Goal: Task Accomplishment & Management: Complete application form

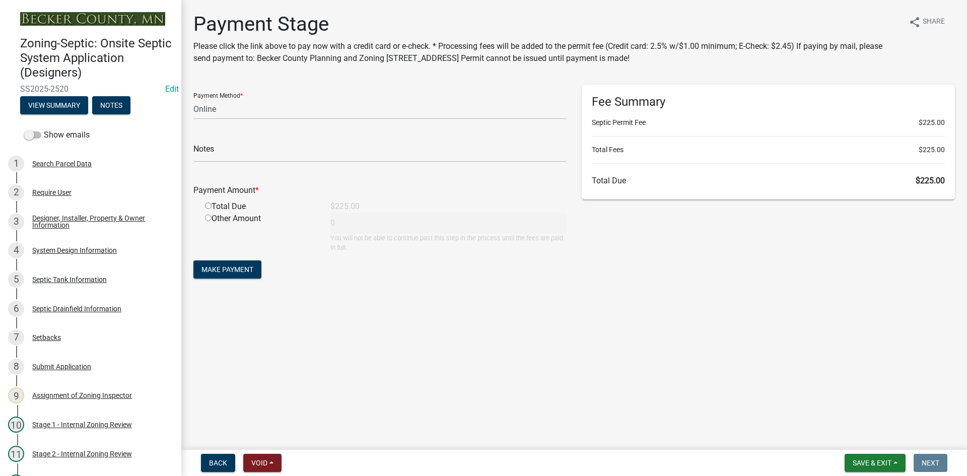
select select "3: 3"
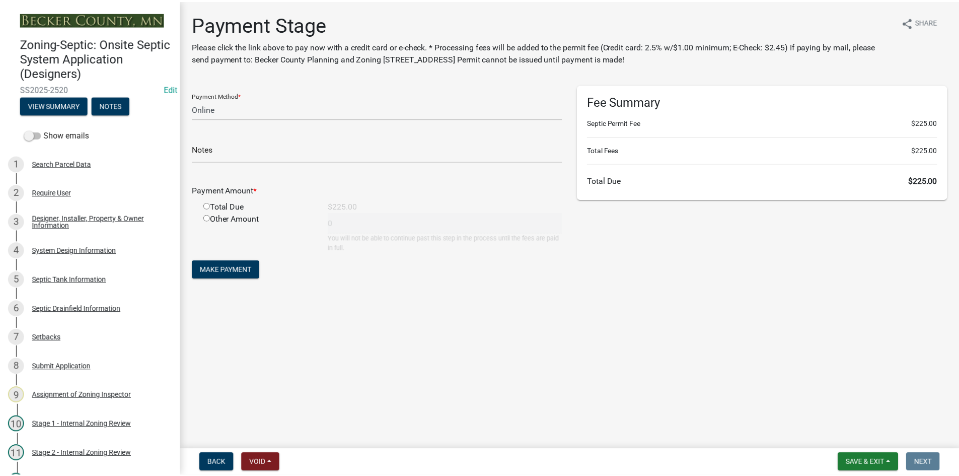
scroll to position [115, 0]
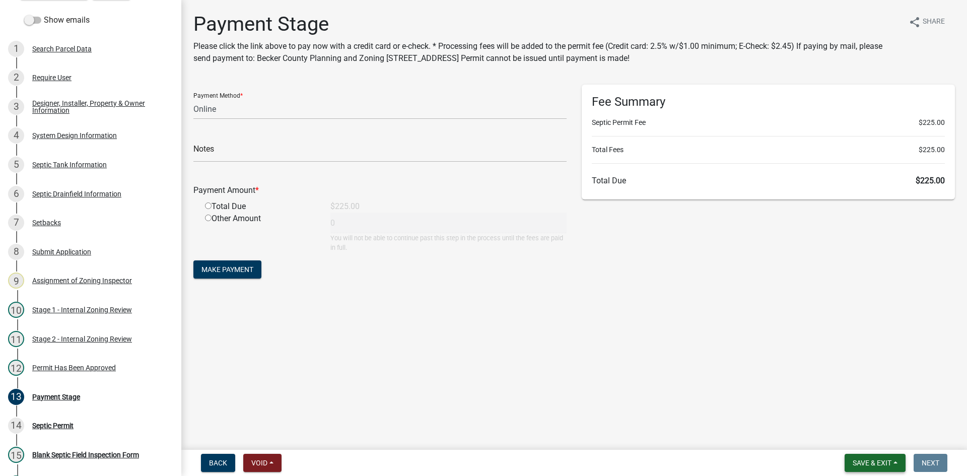
click at [865, 462] on span "Save & Exit" at bounding box center [872, 463] width 39 height 8
click at [868, 440] on button "Save & Exit" at bounding box center [865, 437] width 81 height 24
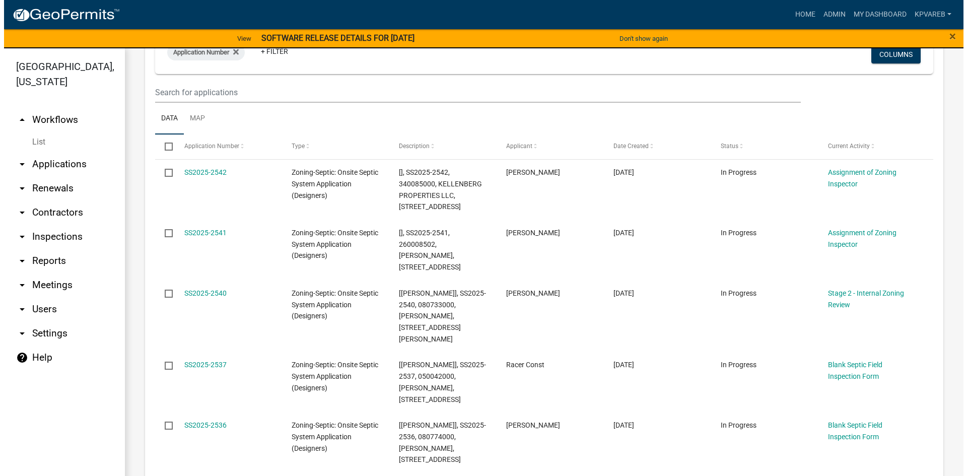
scroll to position [201, 0]
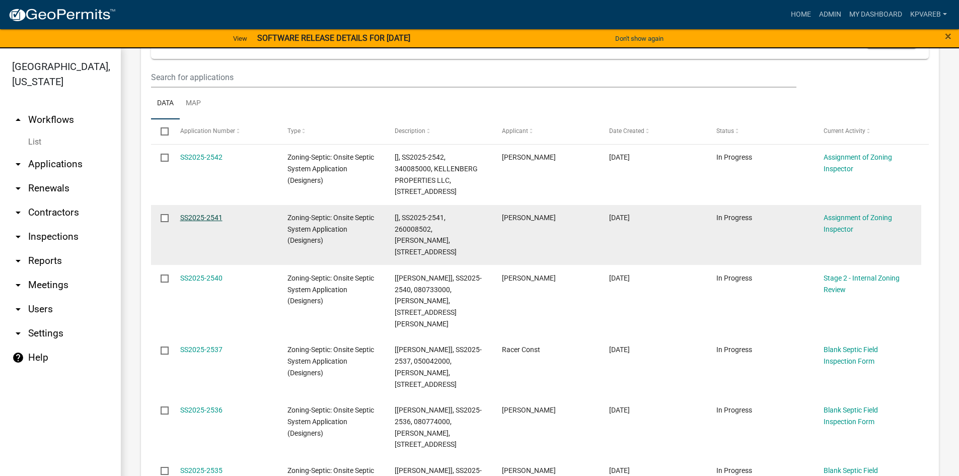
click at [205, 218] on link "SS2025-2541" at bounding box center [201, 218] width 42 height 8
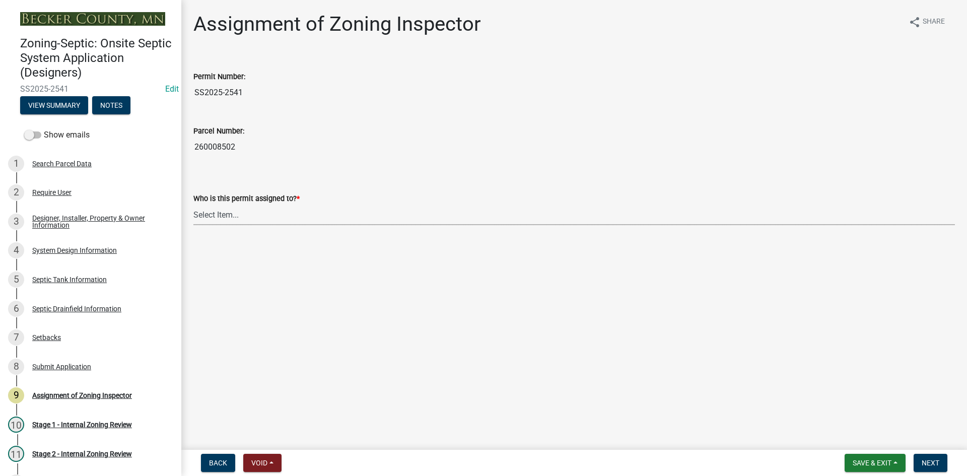
click at [226, 212] on select "Select Item... [PERSON_NAME] [PERSON_NAME] [PERSON_NAME] [PERSON_NAME] [PERSON_…" at bounding box center [573, 214] width 761 height 21
click at [193, 204] on select "Select Item... [PERSON_NAME] [PERSON_NAME] [PERSON_NAME] [PERSON_NAME] [PERSON_…" at bounding box center [573, 214] width 761 height 21
select select "7bfe52ba-73b7-4ac1-9bde-d3bb601555ca"
click at [920, 460] on button "Next" at bounding box center [930, 463] width 34 height 18
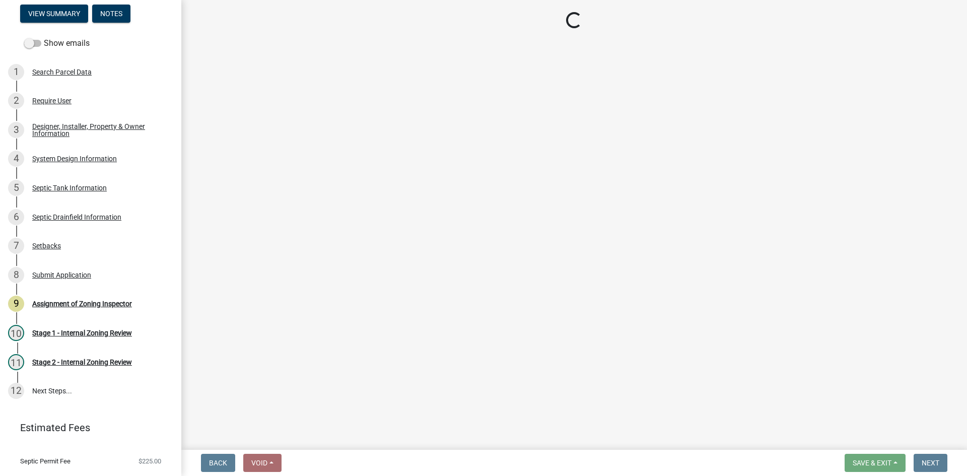
scroll to position [115, 0]
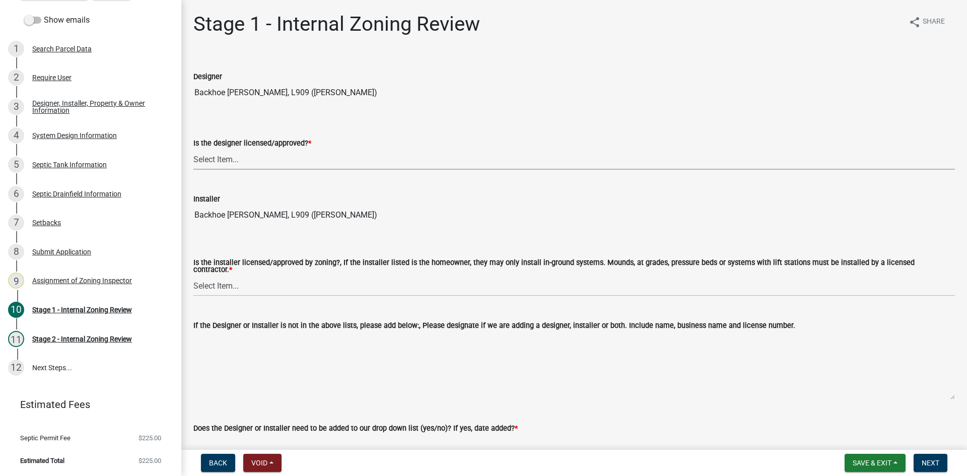
click at [228, 160] on select "Select Item... Yes No" at bounding box center [573, 159] width 761 height 21
click at [193, 149] on select "Select Item... Yes No" at bounding box center [573, 159] width 761 height 21
select select "49e49f1e-3b32-4342-8c2e-9cbd4919fe4d"
click at [244, 279] on select "Select Item... Yes No" at bounding box center [573, 285] width 761 height 21
click at [193, 275] on select "Select Item... Yes No" at bounding box center [573, 285] width 761 height 21
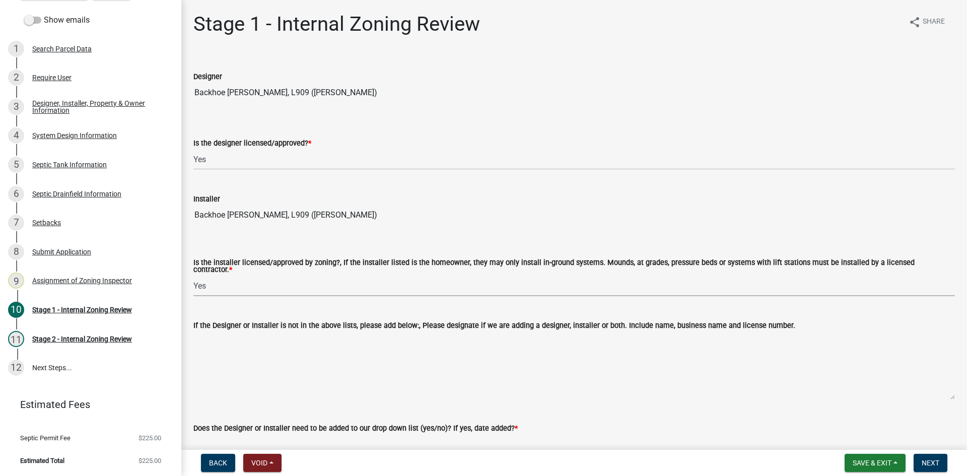
select select "ca07ae0a-7638-46ff-ada2-c67ca3524324"
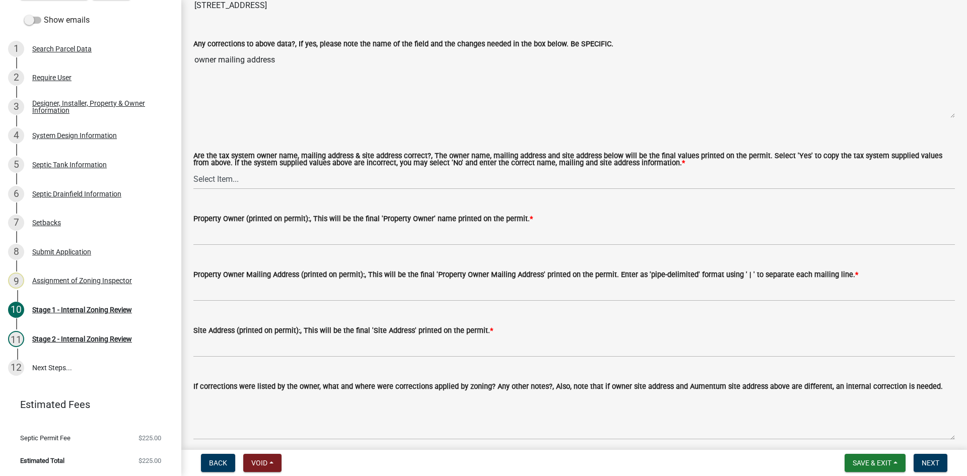
scroll to position [705, 0]
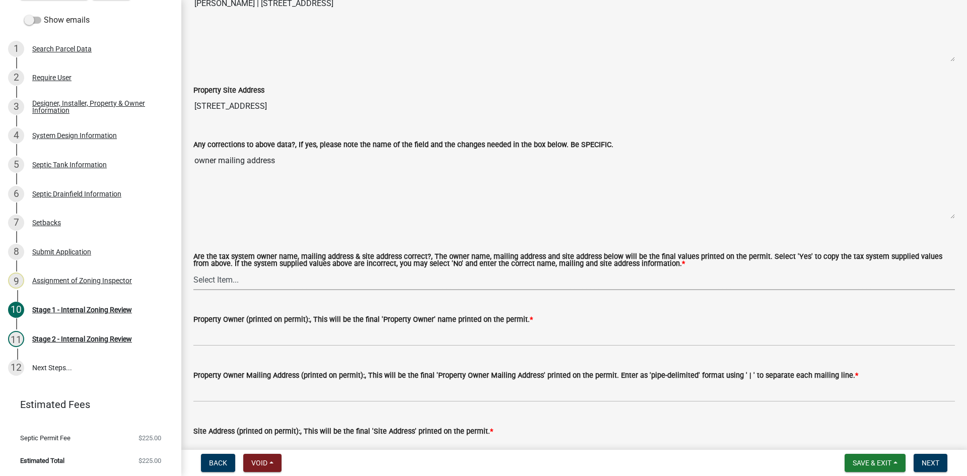
click at [229, 280] on select "Select Item... Yes No" at bounding box center [573, 279] width 761 height 21
click at [193, 269] on select "Select Item... Yes No" at bounding box center [573, 279] width 761 height 21
select select "ec75a761-93b4-47c5-8535-fea253c32937"
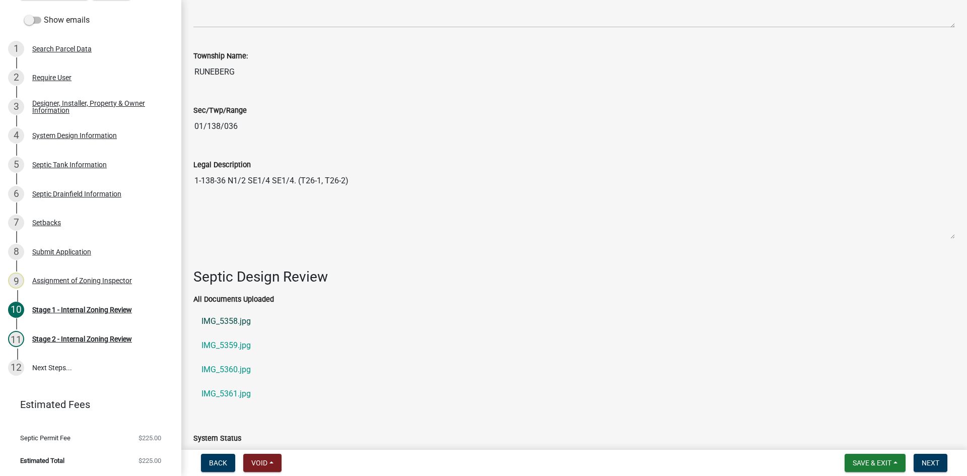
scroll to position [1273, 0]
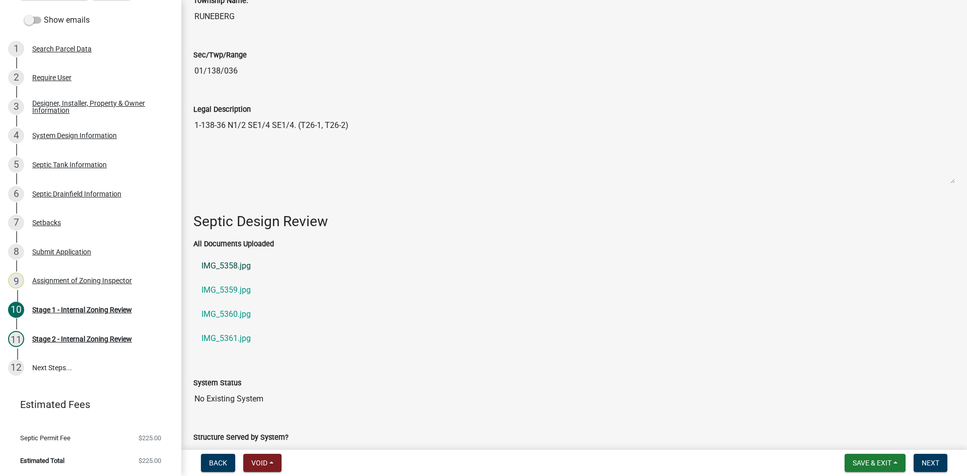
click at [238, 264] on link "IMG_5358.jpg" at bounding box center [573, 266] width 761 height 24
click at [243, 283] on link "IMG_5359.jpg" at bounding box center [573, 290] width 761 height 24
click at [242, 310] on link "IMG_5360.jpg" at bounding box center [573, 314] width 761 height 24
click at [245, 335] on link "IMG_5361.jpg" at bounding box center [573, 338] width 761 height 24
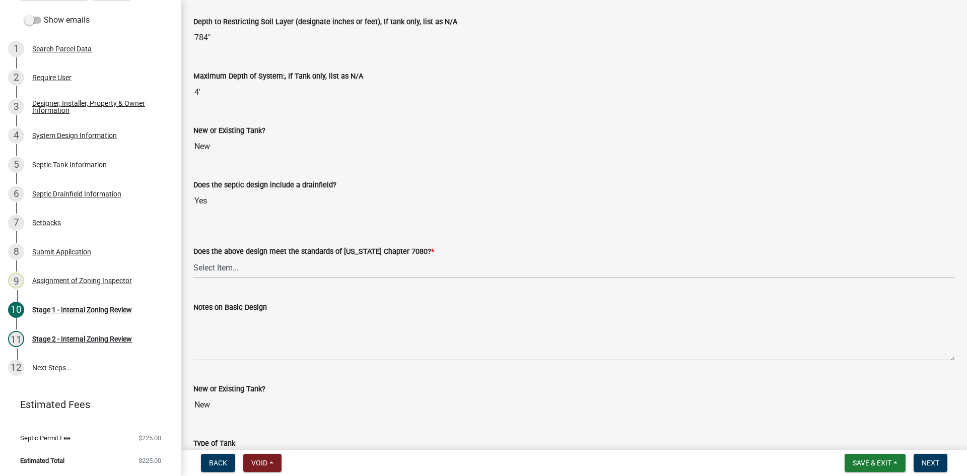
scroll to position [2230, 0]
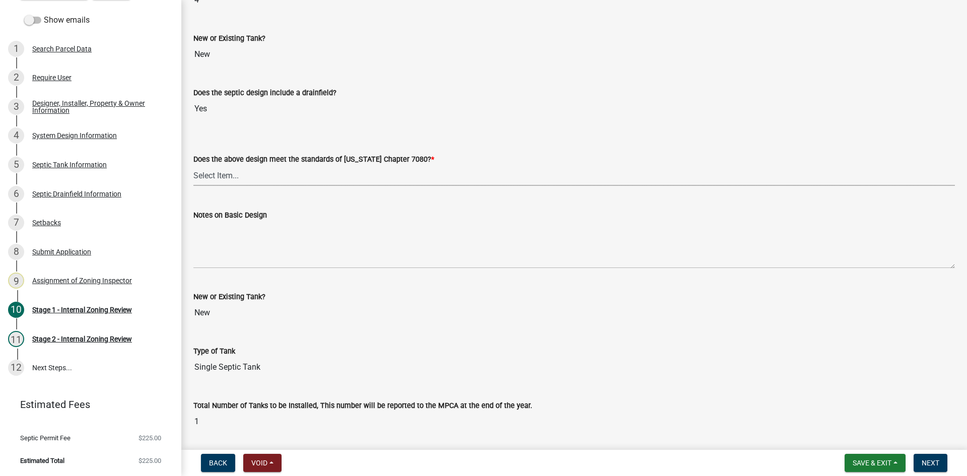
click at [229, 166] on select "Select Item... Yes No" at bounding box center [573, 175] width 761 height 21
click at [193, 165] on select "Select Item... Yes No" at bounding box center [573, 175] width 761 height 21
select select "bcbb982e-a48c-4b4a-a83b-ed1363446a86"
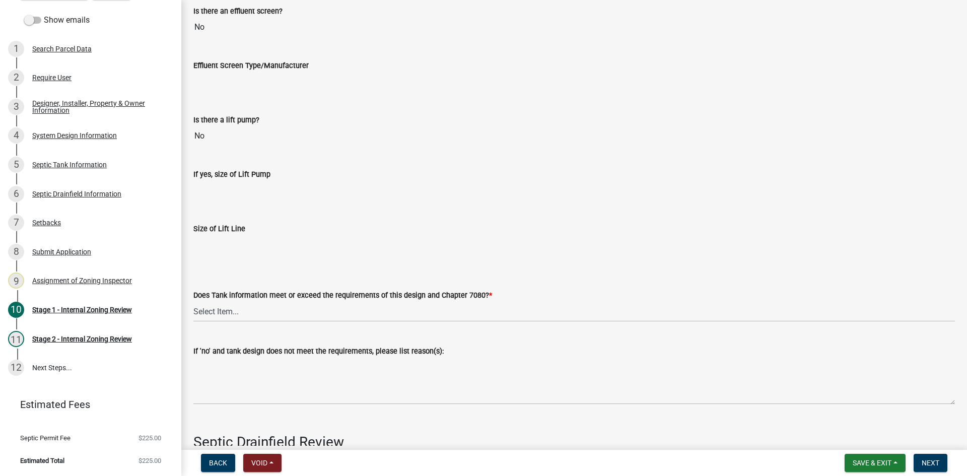
scroll to position [2935, 0]
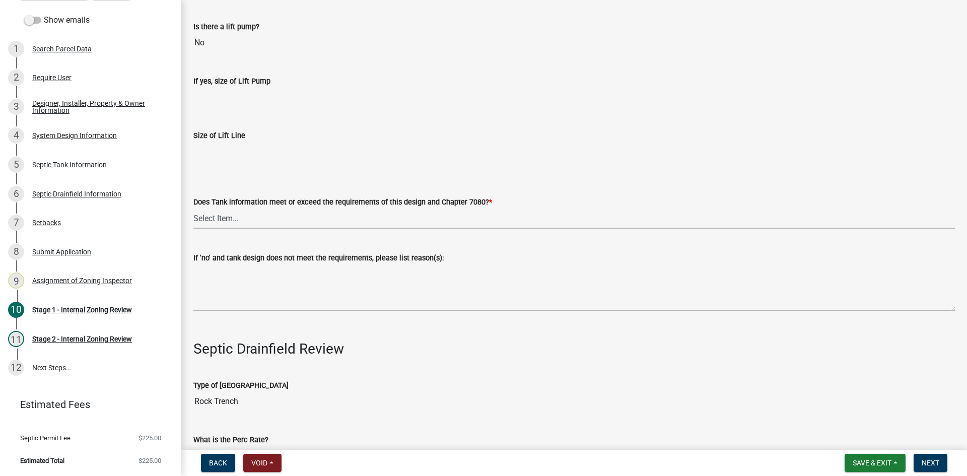
drag, startPoint x: 219, startPoint y: 214, endPoint x: 230, endPoint y: 223, distance: 14.6
click at [219, 214] on select "Select Item... Yes No" at bounding box center [573, 218] width 761 height 21
click at [193, 208] on select "Select Item... Yes No" at bounding box center [573, 218] width 761 height 21
select select "47a2a5dd-5977-4941-8e6f-09ff03cdfb75"
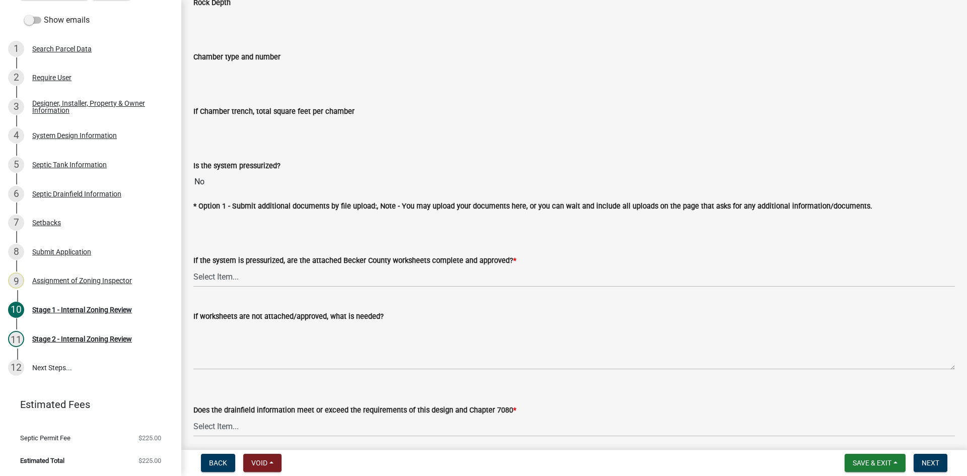
scroll to position [3640, 0]
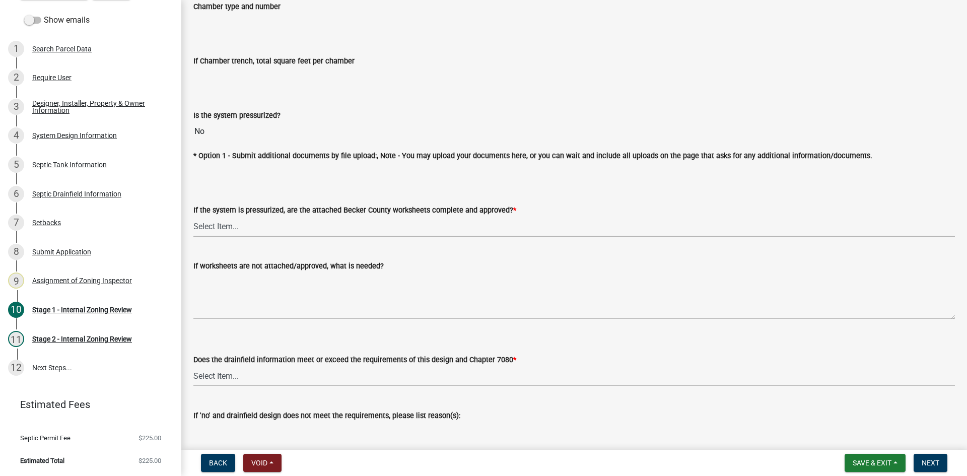
drag, startPoint x: 230, startPoint y: 222, endPoint x: 231, endPoint y: 231, distance: 9.1
click at [230, 222] on select "Select Item... Yes No NA" at bounding box center [573, 226] width 761 height 21
click at [193, 216] on select "Select Item... Yes No NA" at bounding box center [573, 226] width 761 height 21
click at [236, 230] on select "Select Item... Yes No NA" at bounding box center [573, 226] width 761 height 21
click at [193, 216] on select "Select Item... Yes No NA" at bounding box center [573, 226] width 761 height 21
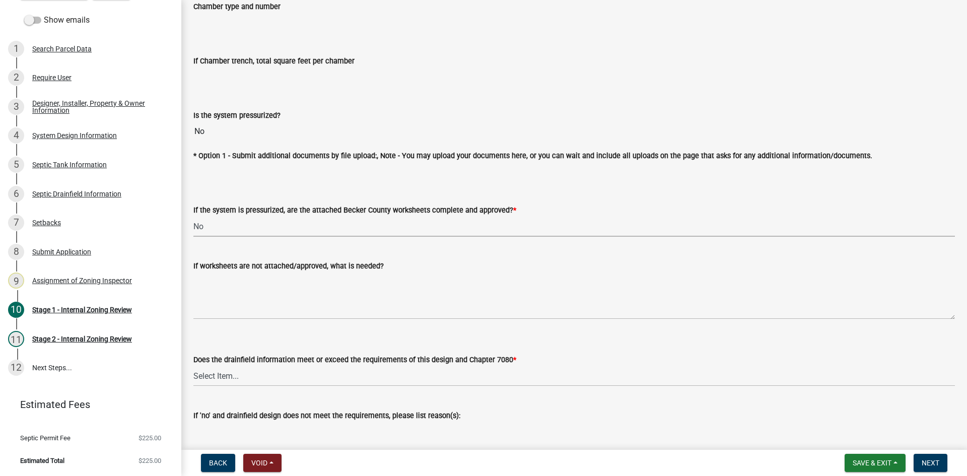
select select "3f07d53b-f129-45c8-90f2-315300c75b14"
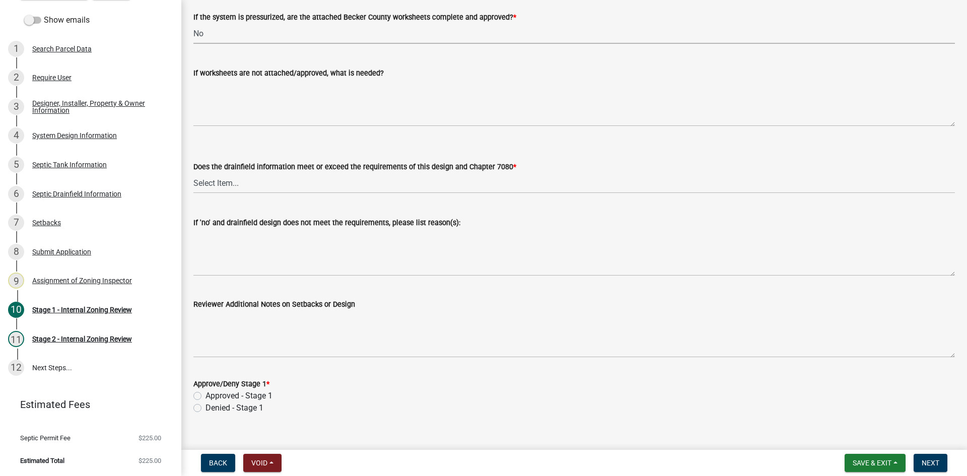
scroll to position [3846, 0]
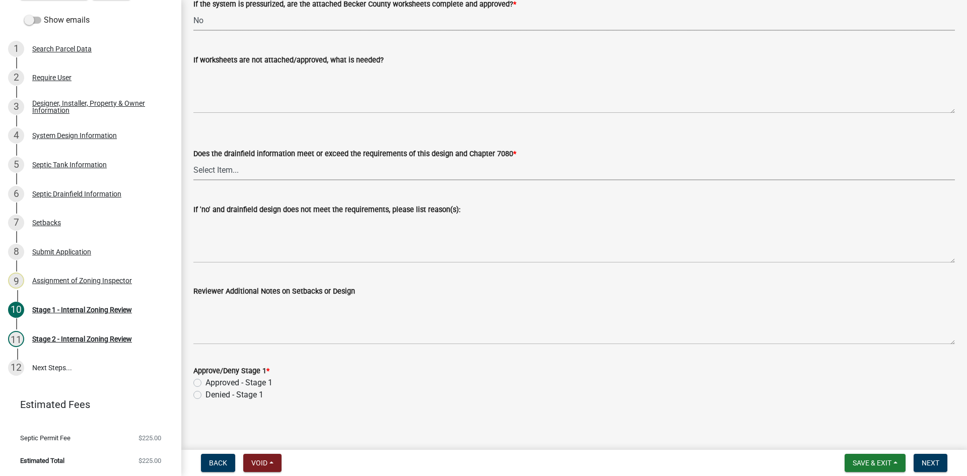
click at [235, 165] on select "Select Item... Yes No" at bounding box center [573, 170] width 761 height 21
click at [193, 160] on select "Select Item... Yes No" at bounding box center [573, 170] width 761 height 21
select select "888a8260-2be6-47f2-a4de-b9f453a4d3bc"
click at [205, 378] on label "Approved - Stage 1" at bounding box center [238, 383] width 67 height 12
click at [205, 378] on input "Approved - Stage 1" at bounding box center [208, 380] width 7 height 7
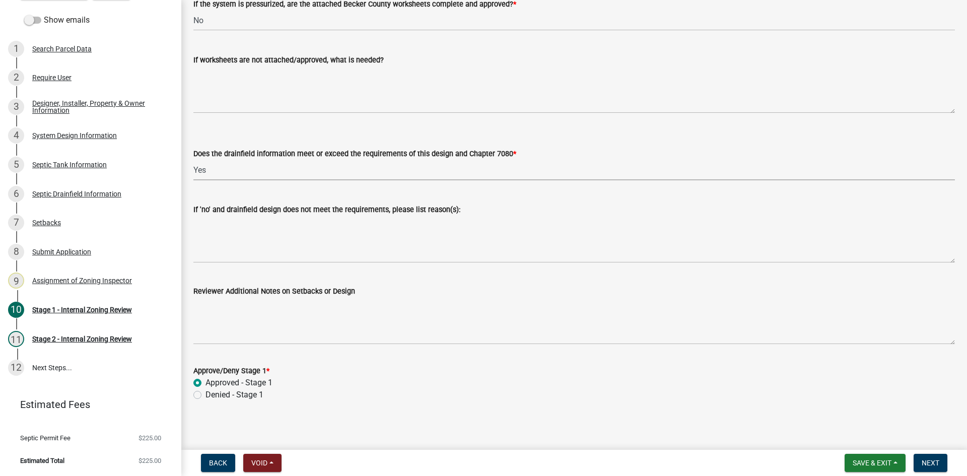
radio input "true"
click at [931, 461] on span "Next" at bounding box center [931, 463] width 18 height 8
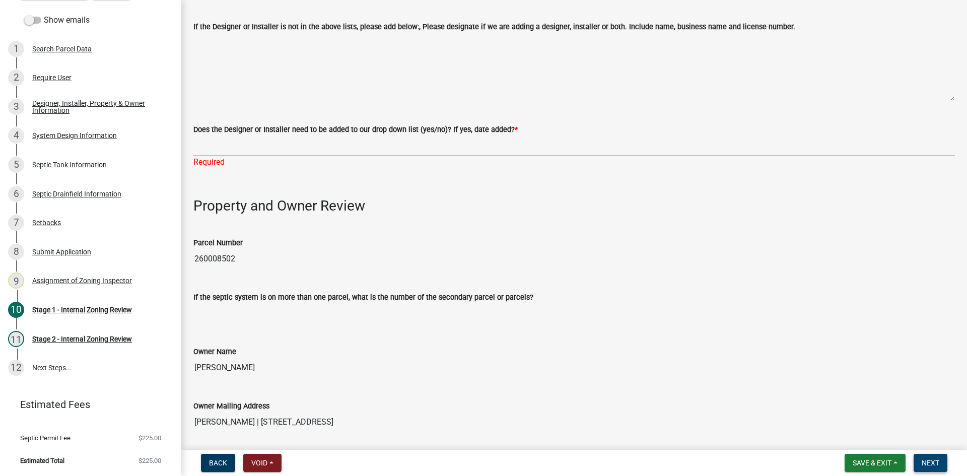
scroll to position [282, 0]
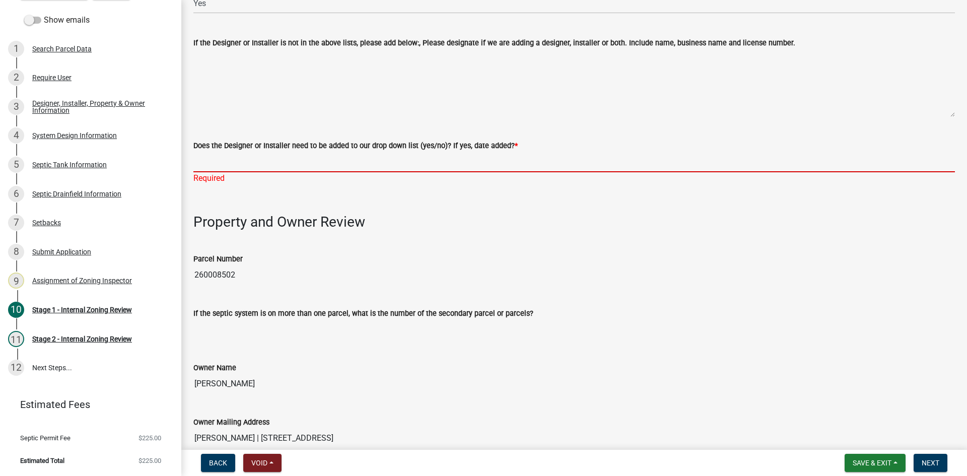
click at [272, 156] on input "Does the Designer or Installer need to be added to our drop down list (yes/no)?…" at bounding box center [573, 162] width 761 height 21
type input "NO"
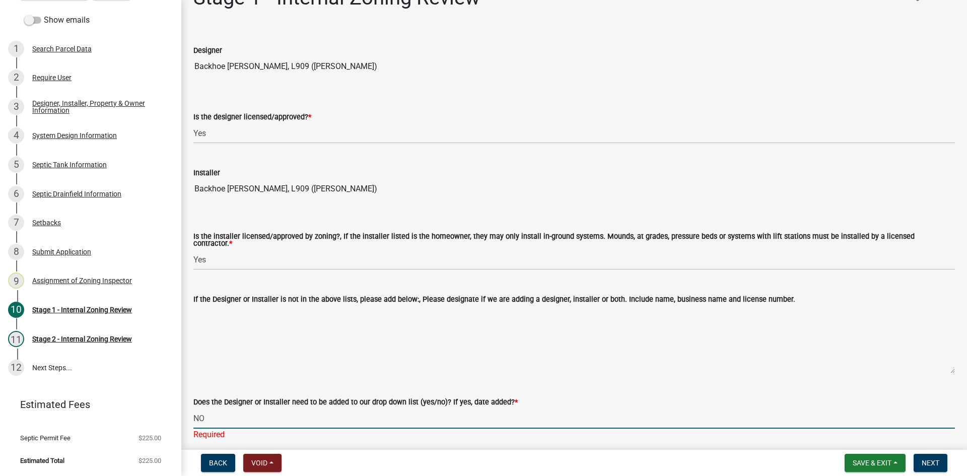
scroll to position [50, 0]
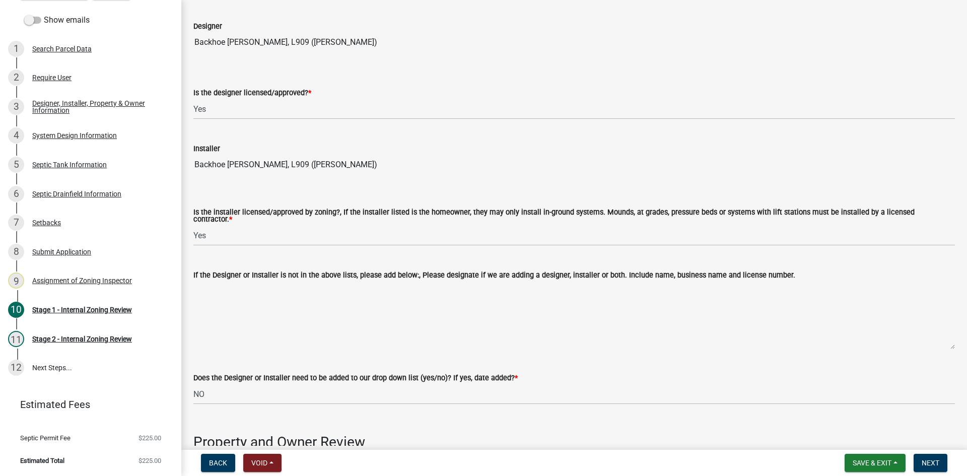
drag, startPoint x: 247, startPoint y: 165, endPoint x: 263, endPoint y: 164, distance: 16.1
click at [264, 164] on input "Backhoe [PERSON_NAME], L909 ([PERSON_NAME])" at bounding box center [573, 165] width 761 height 20
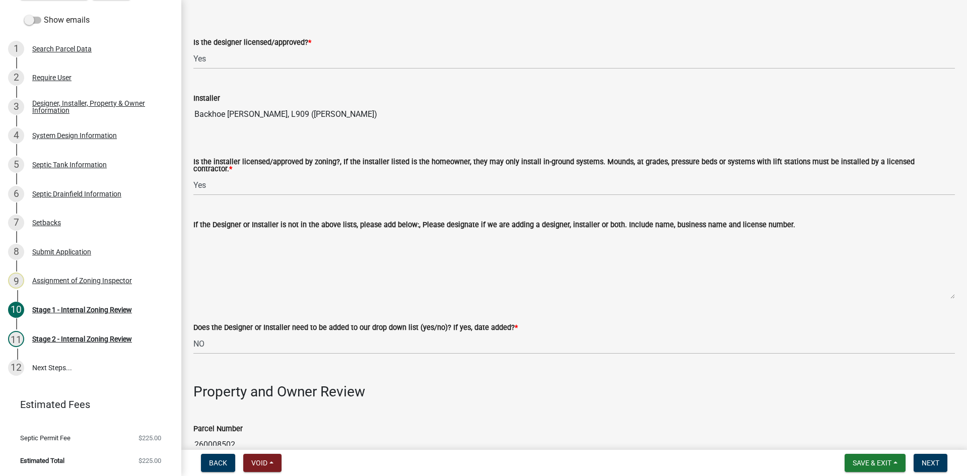
click at [393, 121] on input "Backhoe [PERSON_NAME], L909 ([PERSON_NAME])" at bounding box center [573, 114] width 761 height 20
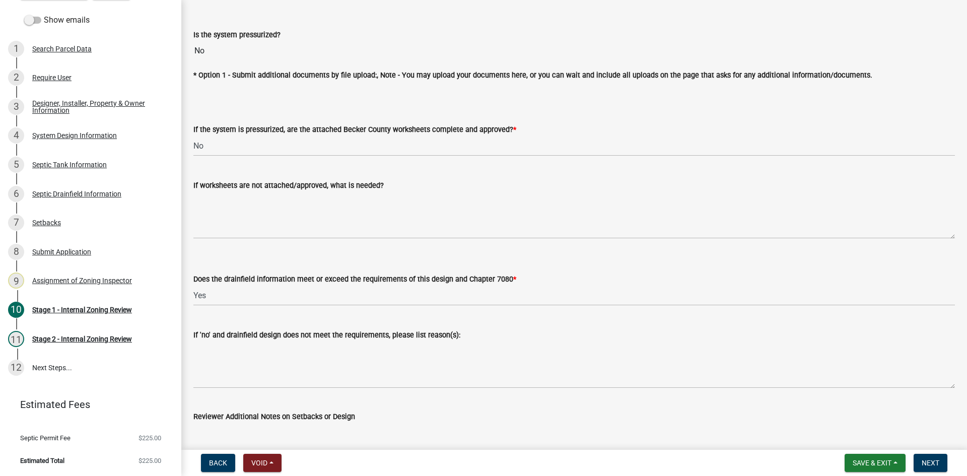
scroll to position [3695, 0]
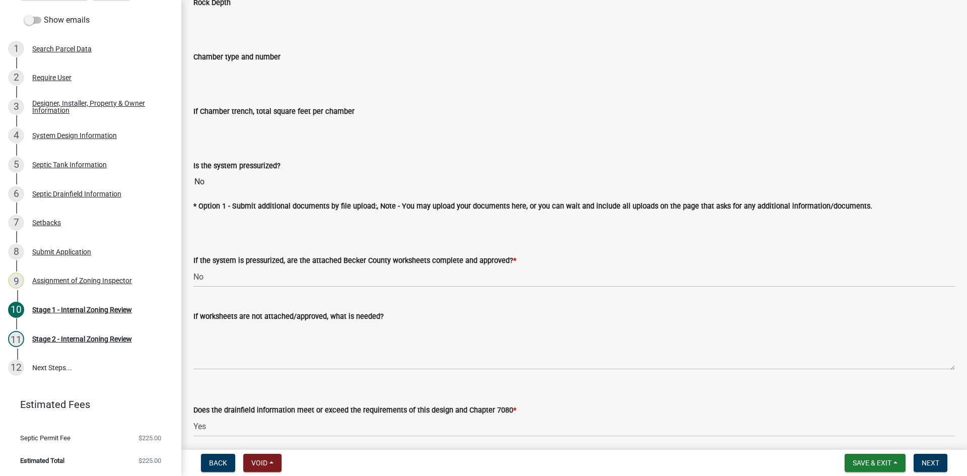
drag, startPoint x: 427, startPoint y: 200, endPoint x: 420, endPoint y: 188, distance: 13.3
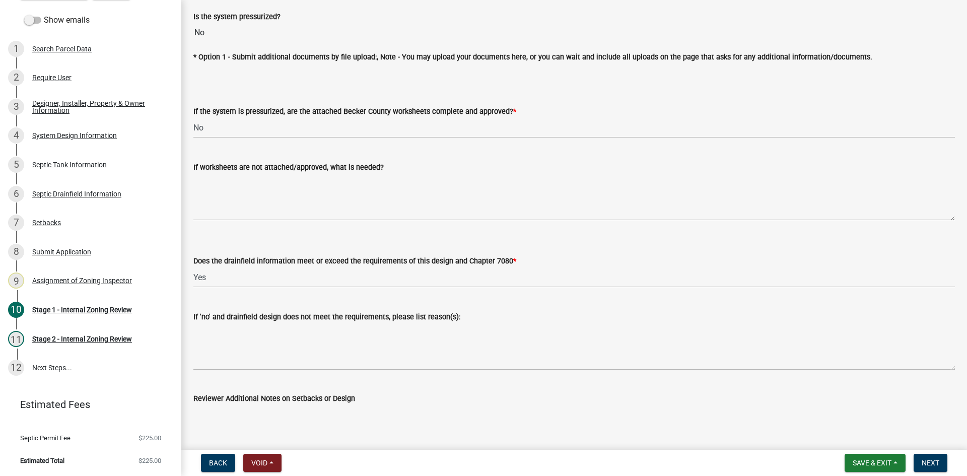
scroll to position [3846, 0]
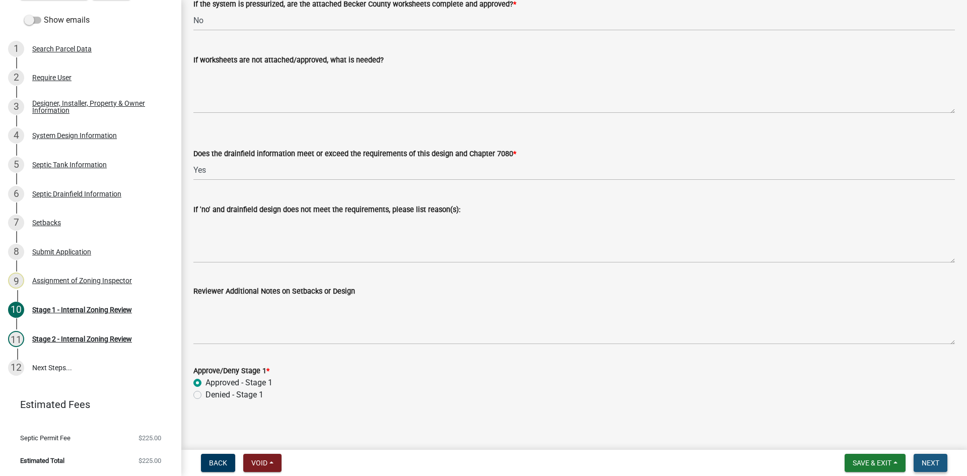
click at [928, 459] on span "Next" at bounding box center [931, 463] width 18 height 8
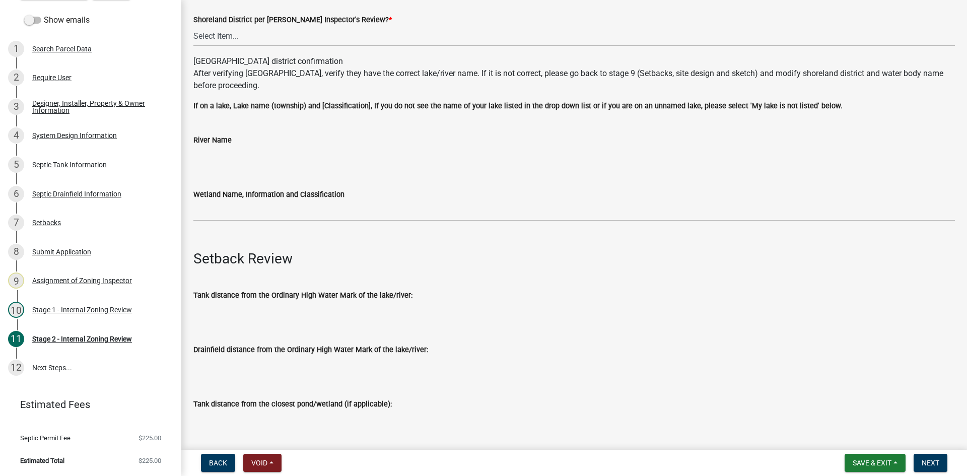
scroll to position [302, 0]
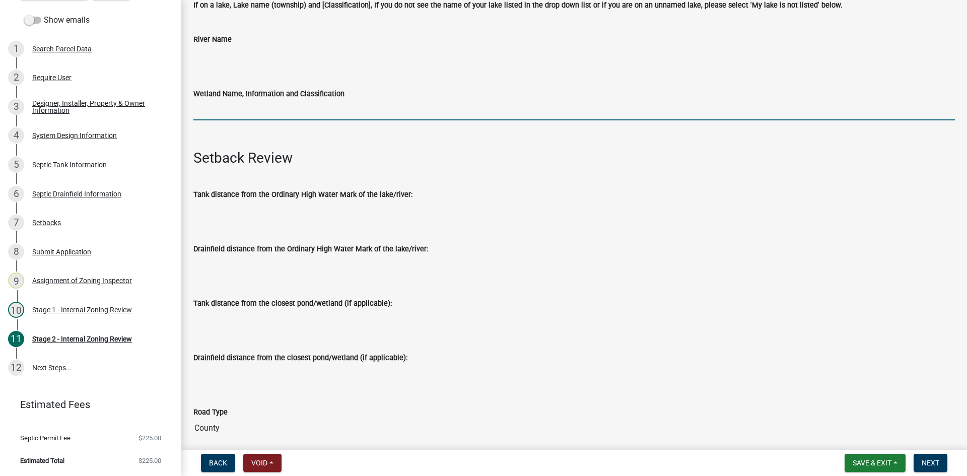
drag, startPoint x: 219, startPoint y: 109, endPoint x: 226, endPoint y: 109, distance: 6.5
click at [219, 109] on input "Wetland Name, Information and Classification" at bounding box center [573, 110] width 761 height 21
type input "na"
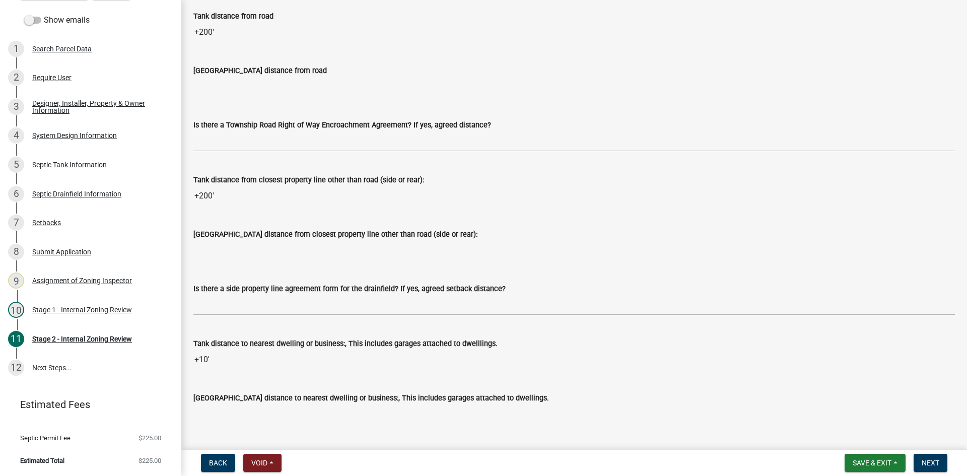
scroll to position [856, 0]
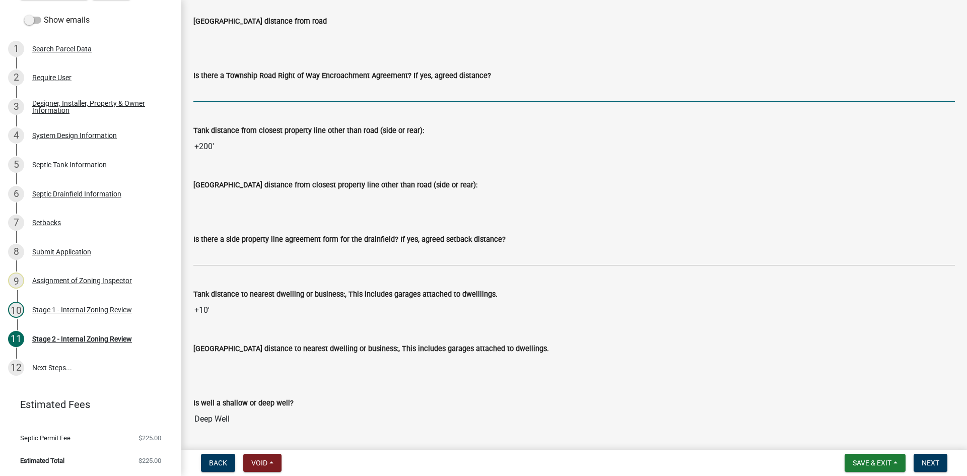
click at [217, 85] on input "Is there a Township Road Right of Way Encroachment Agreement? If yes, agreed di…" at bounding box center [573, 92] width 761 height 21
type input "na"
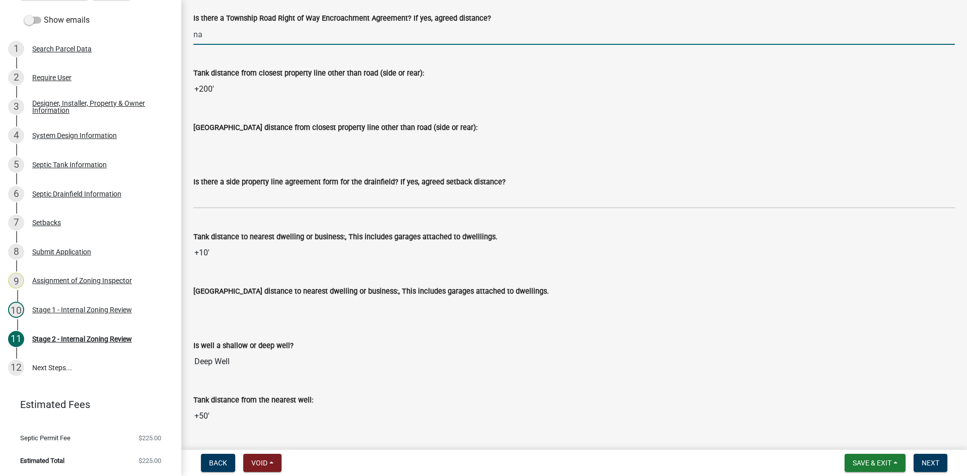
scroll to position [1007, 0]
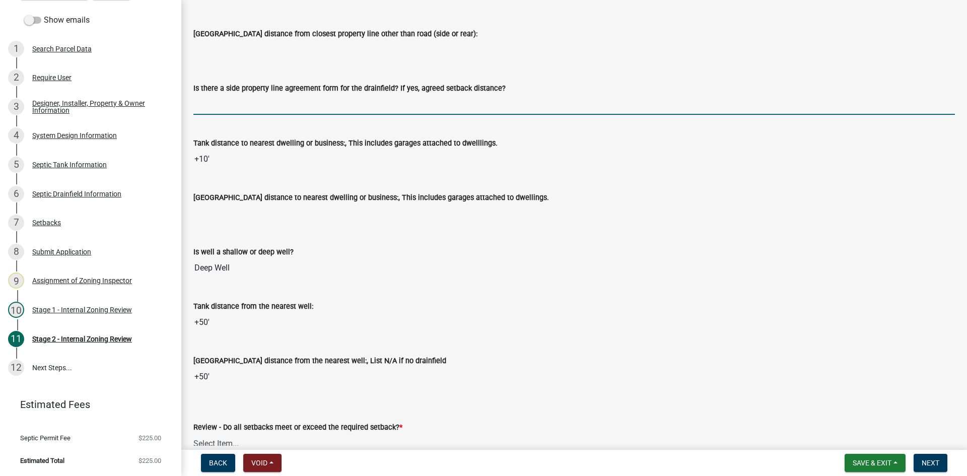
click at [236, 108] on input "Is there a side property line agreement form for the drainfield? If yes, agreed…" at bounding box center [573, 104] width 761 height 21
type input "na"
drag, startPoint x: 223, startPoint y: 99, endPoint x: 216, endPoint y: 99, distance: 6.5
click at [216, 99] on input "na" at bounding box center [573, 104] width 761 height 21
click at [255, 99] on input "na" at bounding box center [573, 104] width 761 height 21
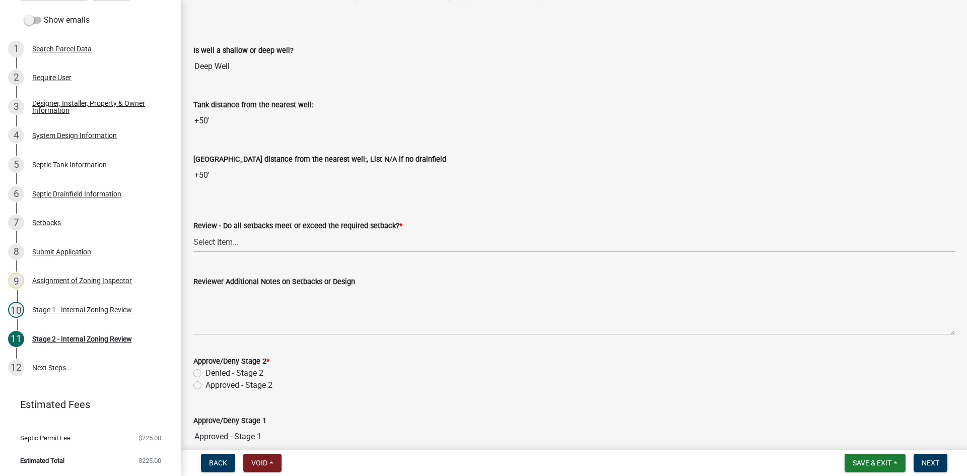
scroll to position [1259, 0]
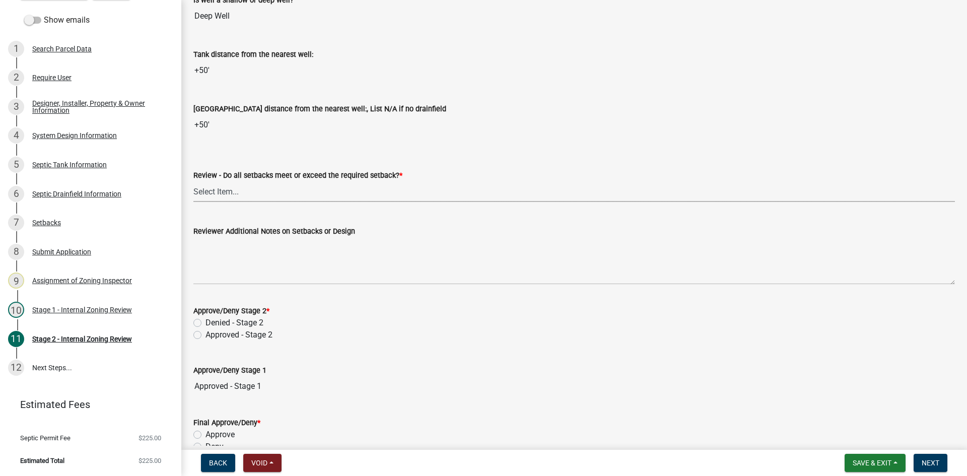
drag, startPoint x: 229, startPoint y: 187, endPoint x: 230, endPoint y: 200, distance: 13.1
click at [229, 187] on select "Select Item... Yes No N/A" at bounding box center [573, 191] width 761 height 21
click at [193, 181] on select "Select Item... Yes No N/A" at bounding box center [573, 191] width 761 height 21
select select "1ad81be4-5d59-46bf-8b7b-d7c0f20ad891"
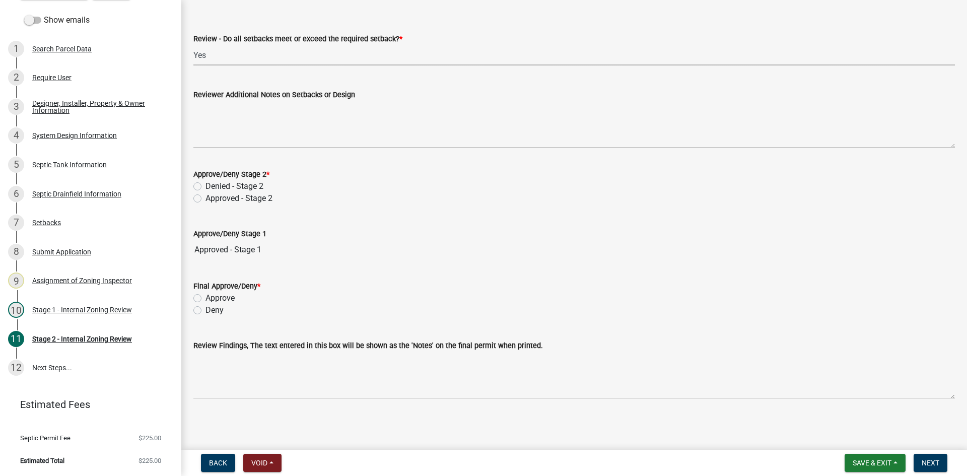
scroll to position [1396, 0]
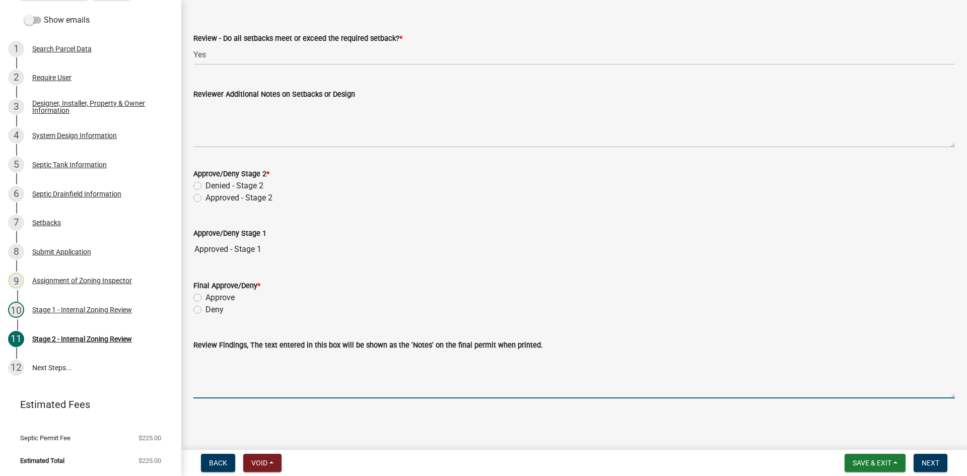
click at [232, 377] on textarea "Review Findings, The text entered in this box will be shown as the 'Notes' on t…" at bounding box center [573, 374] width 761 height 47
click at [293, 362] on textarea "200 ft rock trench/1000 gal tank" at bounding box center [573, 374] width 761 height 47
drag, startPoint x: 193, startPoint y: 359, endPoint x: 207, endPoint y: 361, distance: 13.7
click at [207, 361] on textarea "200 ft rock trench/1000 gal septic tank" at bounding box center [573, 374] width 761 height 47
click at [364, 363] on textarea "2/100ft ft rock trench/1000 gal septic tank" at bounding box center [573, 374] width 761 height 47
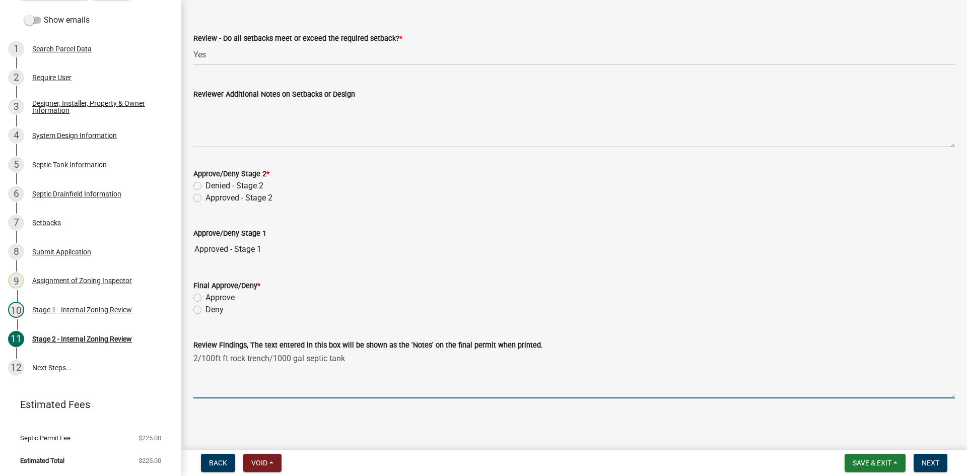
type textarea "2/100ft ft rock trench/1000 gal septic tank"
click at [205, 197] on label "Approved - Stage 2" at bounding box center [238, 198] width 67 height 12
click at [205, 197] on input "Approved - Stage 2" at bounding box center [208, 195] width 7 height 7
radio input "true"
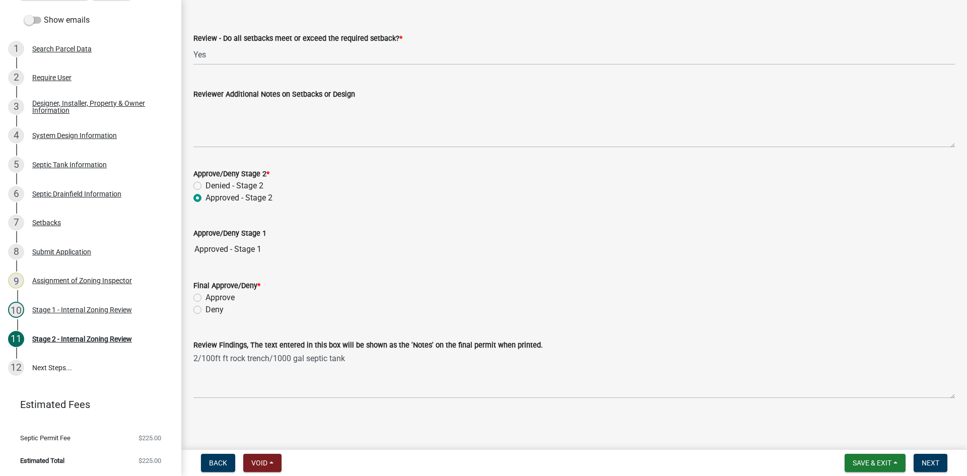
click at [205, 298] on label "Approve" at bounding box center [219, 298] width 29 height 12
click at [205, 298] on input "Approve" at bounding box center [208, 295] width 7 height 7
radio input "true"
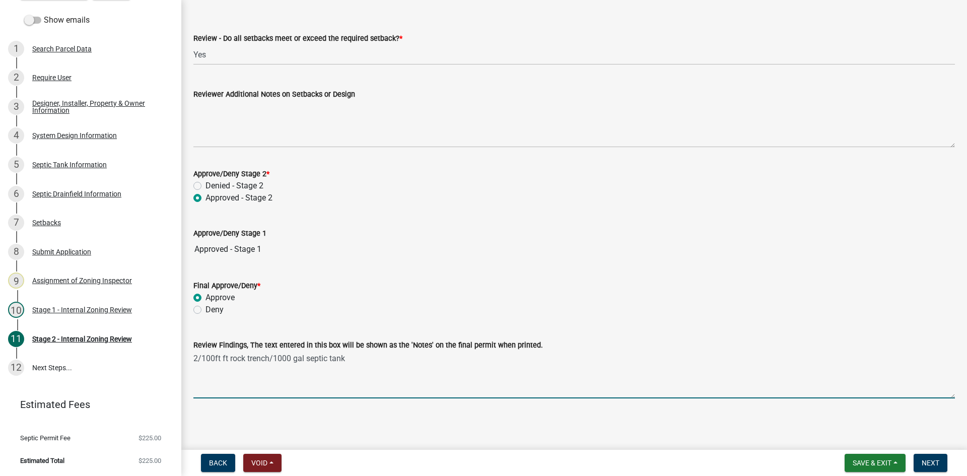
drag, startPoint x: 367, startPoint y: 364, endPoint x: 365, endPoint y: 359, distance: 5.2
click at [365, 359] on textarea "2/100ft ft rock trench/1000 gal septic tank" at bounding box center [573, 374] width 761 height 47
click at [347, 357] on textarea "2/100ft ft rock trench/1000 gal septic tank deep well" at bounding box center [573, 374] width 761 height 47
type textarea "2/100ft ft rock trench/1000 gal septic tank /deep well"
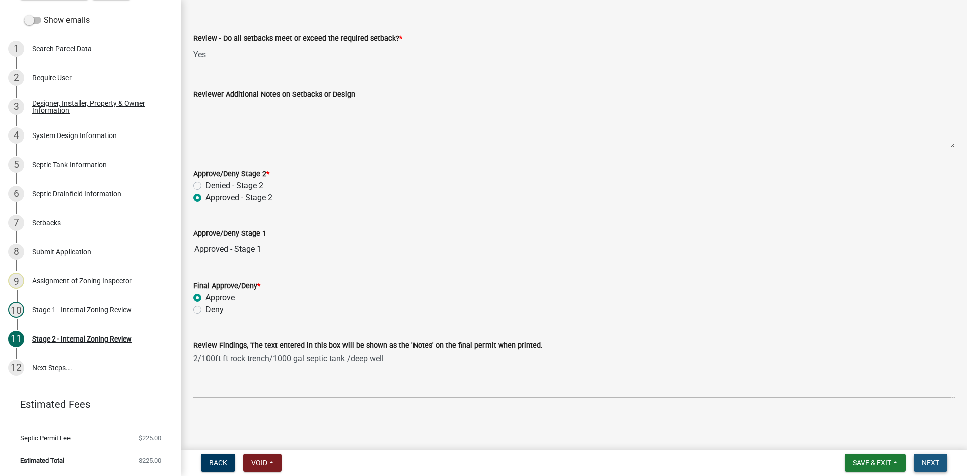
click at [930, 460] on span "Next" at bounding box center [931, 463] width 18 height 8
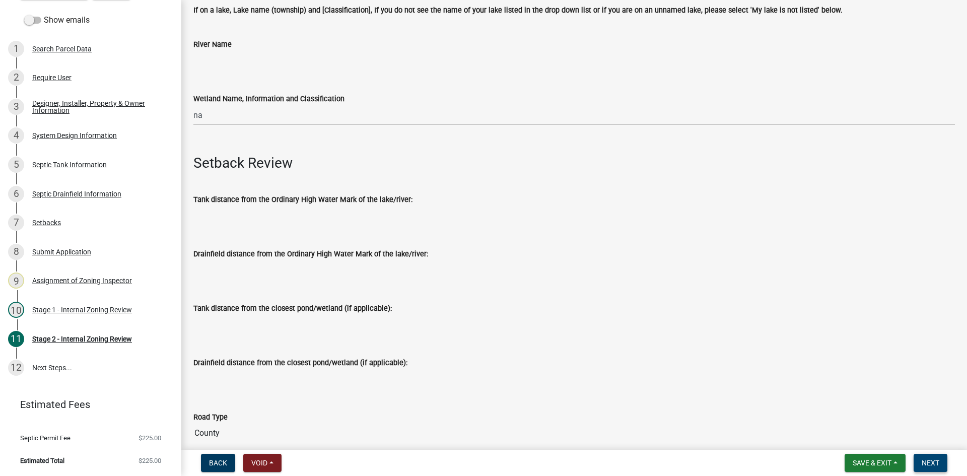
scroll to position [6, 0]
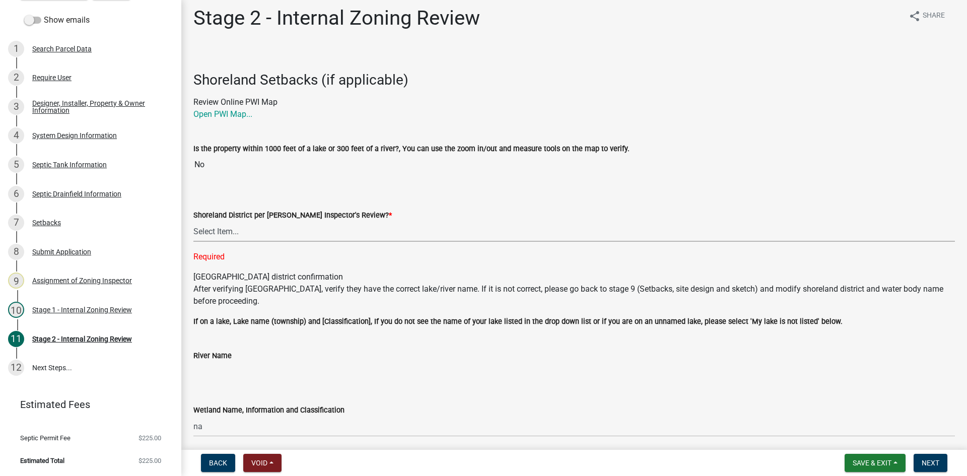
click at [230, 237] on select "Select Item... Yes No" at bounding box center [573, 231] width 761 height 21
click at [193, 221] on select "Select Item... Yes No" at bounding box center [573, 231] width 761 height 21
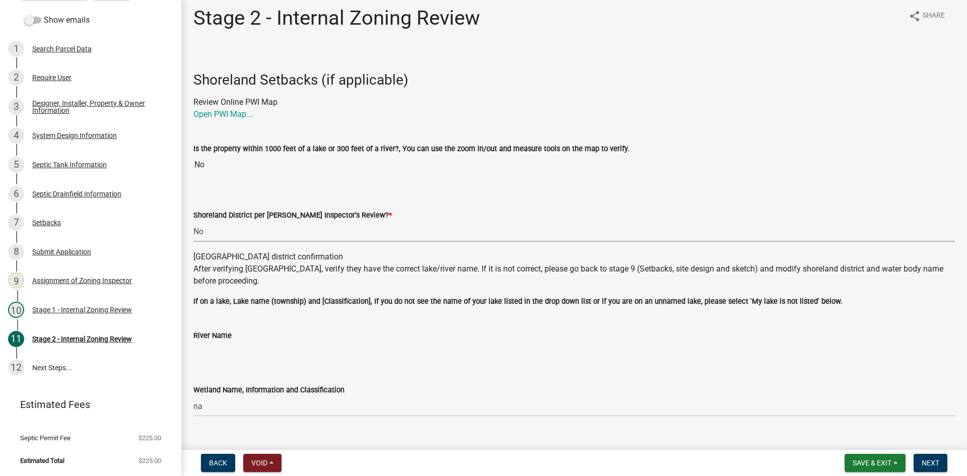
click at [224, 231] on select "Select Item... Yes No" at bounding box center [573, 231] width 761 height 21
click at [193, 221] on select "Select Item... Yes No" at bounding box center [573, 231] width 761 height 21
drag, startPoint x: 930, startPoint y: 462, endPoint x: 544, endPoint y: 308, distance: 415.6
click at [554, 308] on wm-app "Zoning-Septic: Onsite Septic System Application (Designers) SS2025-2541 Edit Vi…" at bounding box center [483, 238] width 967 height 476
click at [207, 233] on select "Select Item... Yes No" at bounding box center [573, 231] width 761 height 21
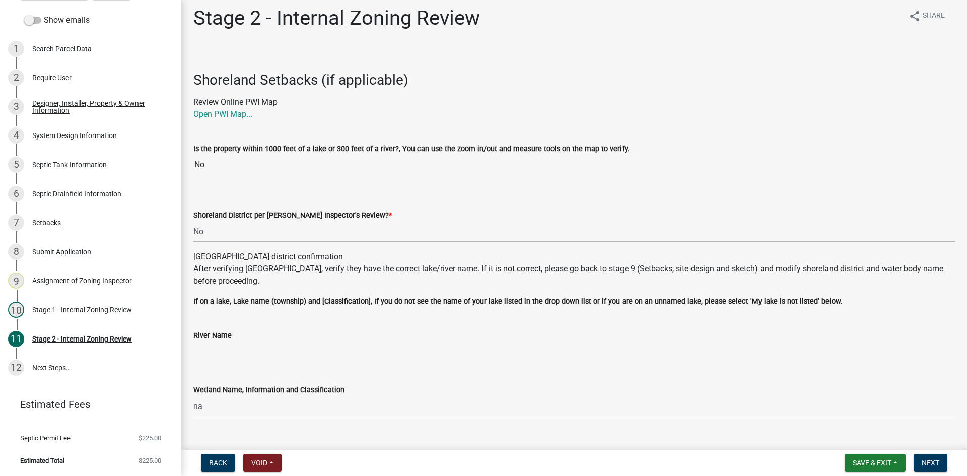
click at [193, 221] on select "Select Item... Yes No" at bounding box center [573, 231] width 761 height 21
select select "6aff4bf5-f522-4fb2-96f1-02faf4b88fa3"
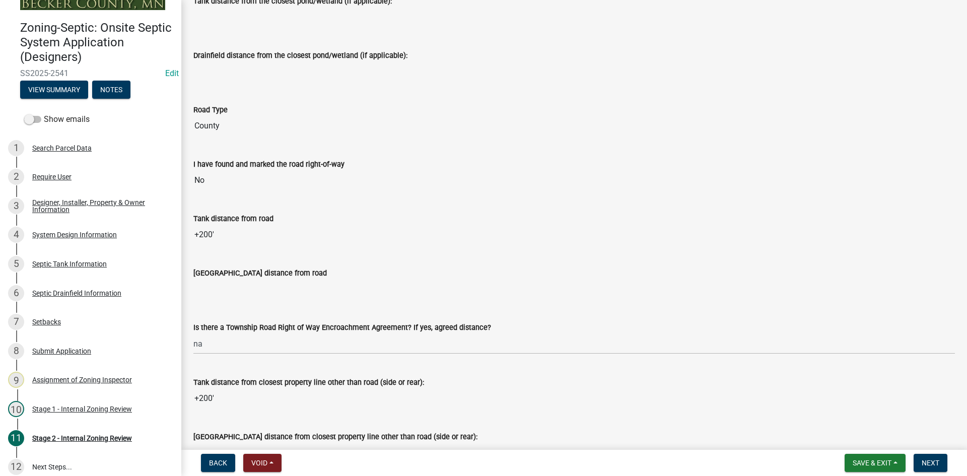
scroll to position [13, 0]
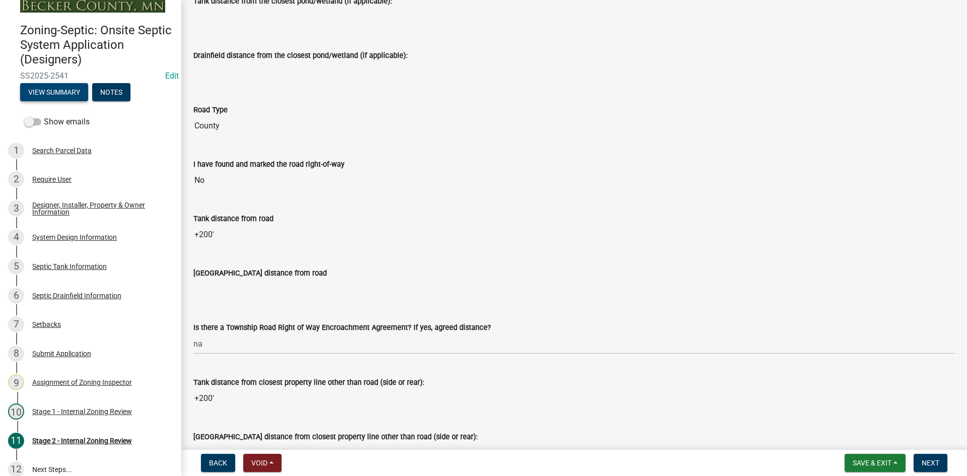
click at [66, 90] on button "View Summary" at bounding box center [54, 92] width 68 height 18
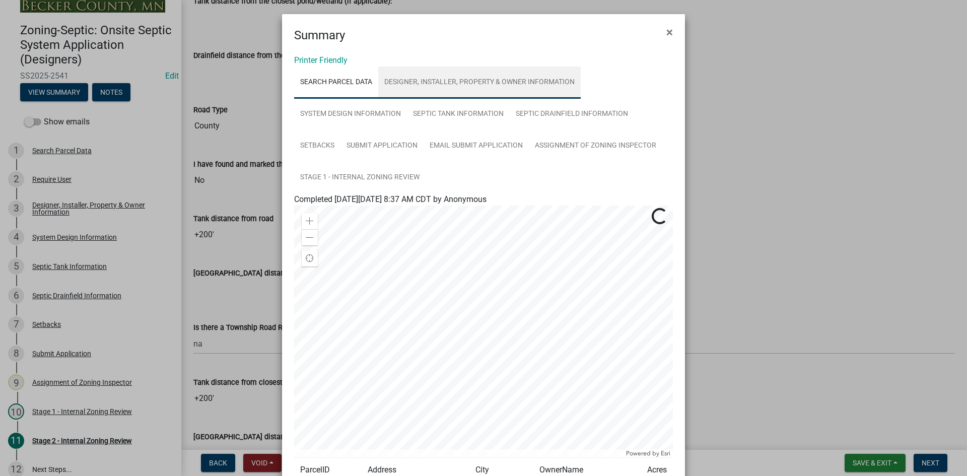
click at [467, 93] on link "Designer, Installer, Property & Owner Information" at bounding box center [479, 82] width 202 height 32
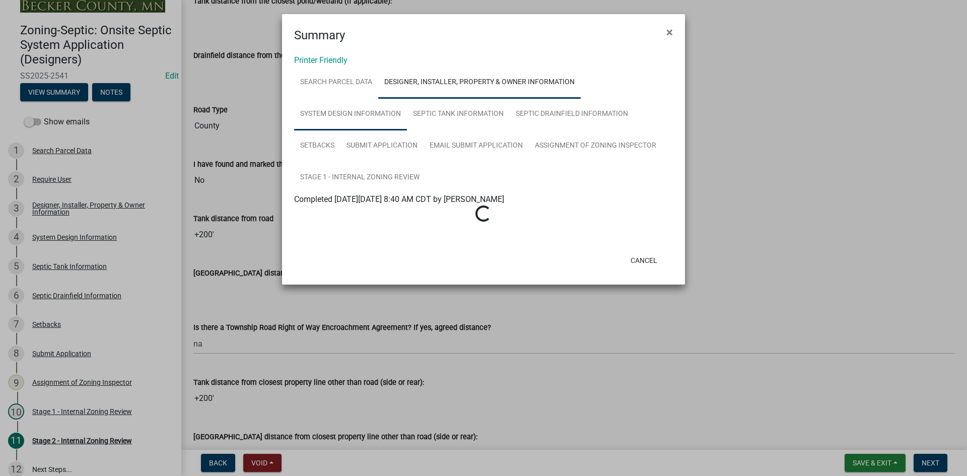
click at [374, 110] on link "System Design Information" at bounding box center [350, 114] width 113 height 32
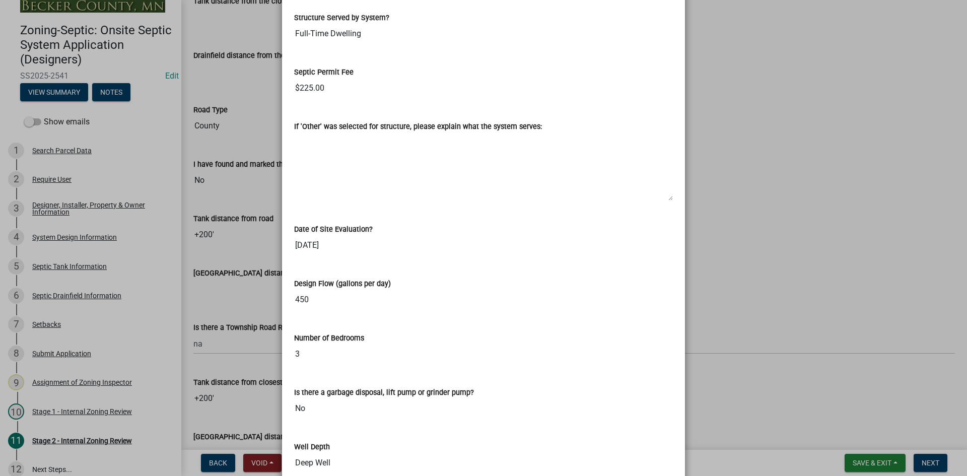
scroll to position [1313, 0]
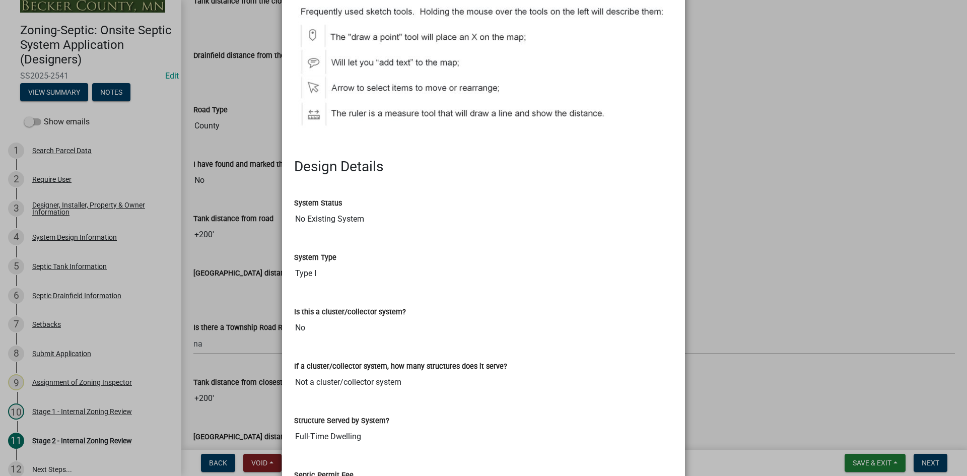
click at [824, 111] on ngb-modal-window "Summary × Printer Friendly Search Parcel Data Designer, Installer, Property & O…" at bounding box center [483, 238] width 967 height 476
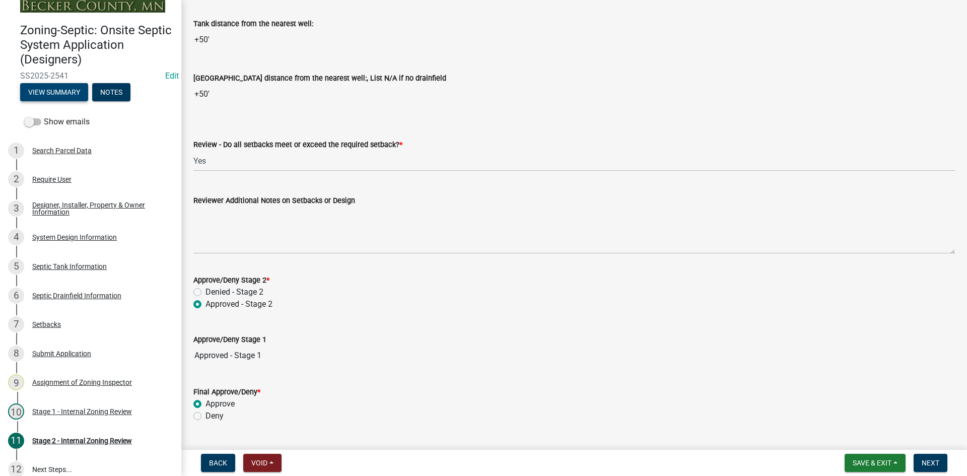
scroll to position [1396, 0]
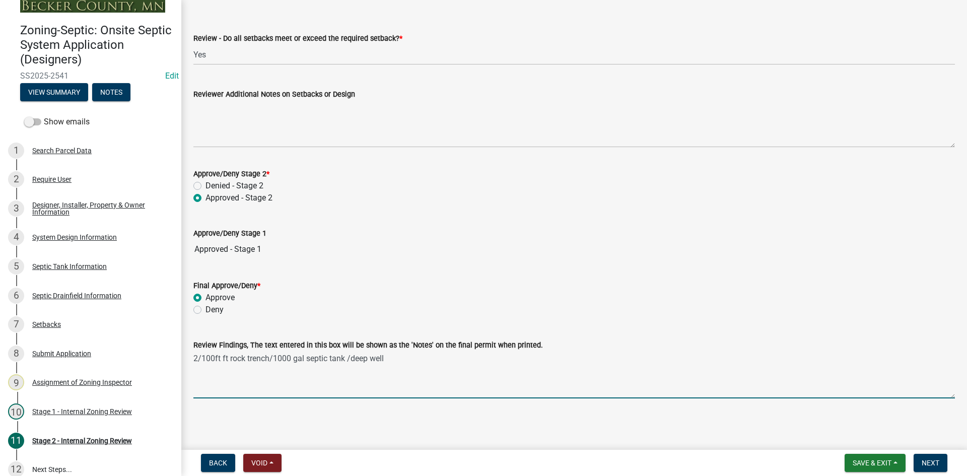
click at [388, 362] on textarea "2/100ft ft rock trench/1000 gal septic tank /deep well" at bounding box center [573, 374] width 761 height 47
click at [389, 358] on textarea "2/100ft ft rock trench/1000 gal septic tank /deep well /" at bounding box center [573, 374] width 761 height 47
type textarea "2/100ft ft rock trench/1000 gal septic tank /deep well"
click at [926, 461] on span "Next" at bounding box center [931, 463] width 18 height 8
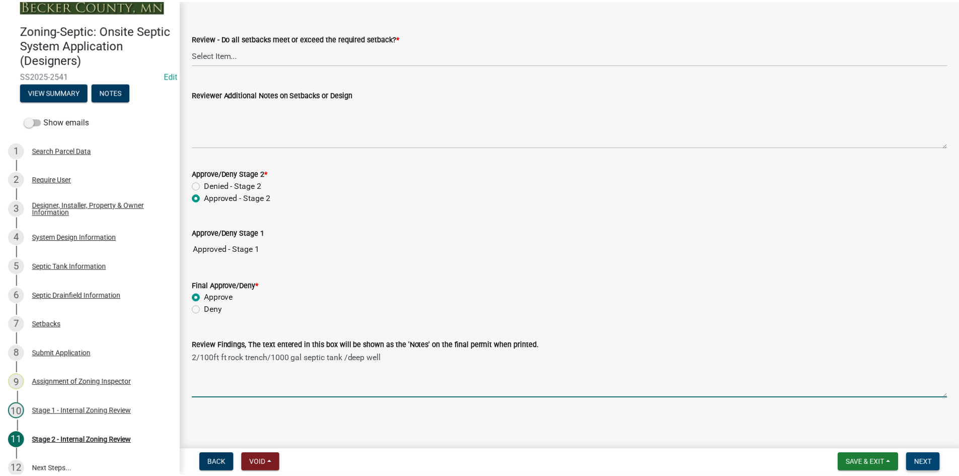
scroll to position [0, 0]
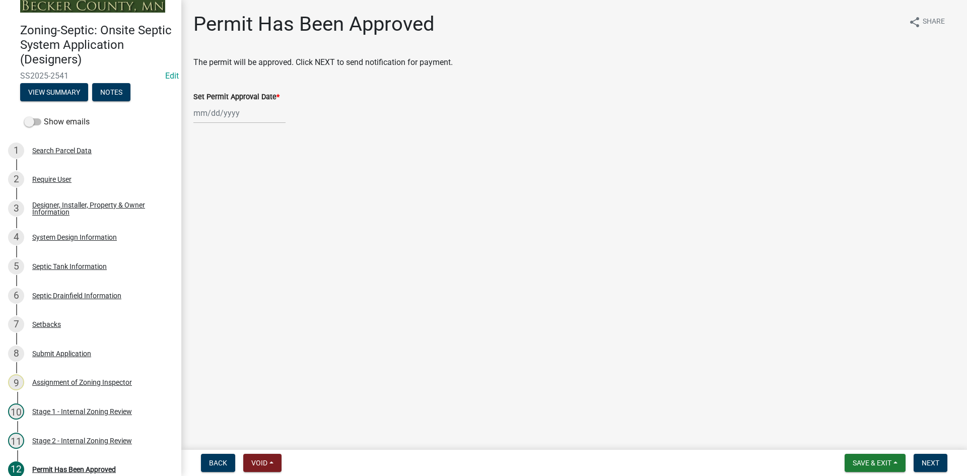
click at [237, 107] on div at bounding box center [239, 113] width 92 height 21
select select "9"
select select "2025"
drag, startPoint x: 249, startPoint y: 217, endPoint x: 237, endPoint y: 215, distance: 12.3
click at [248, 216] on div "25" at bounding box center [252, 215] width 16 height 16
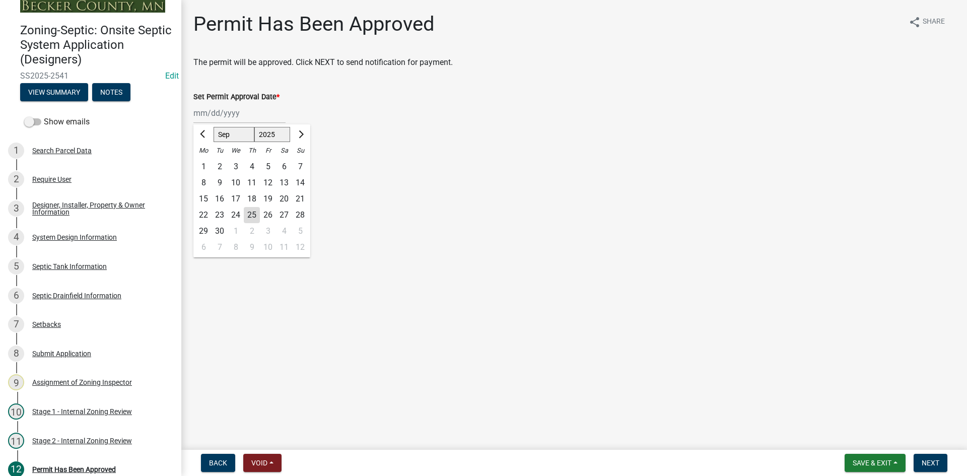
type input "[DATE]"
click at [925, 462] on span "Next" at bounding box center [931, 463] width 18 height 8
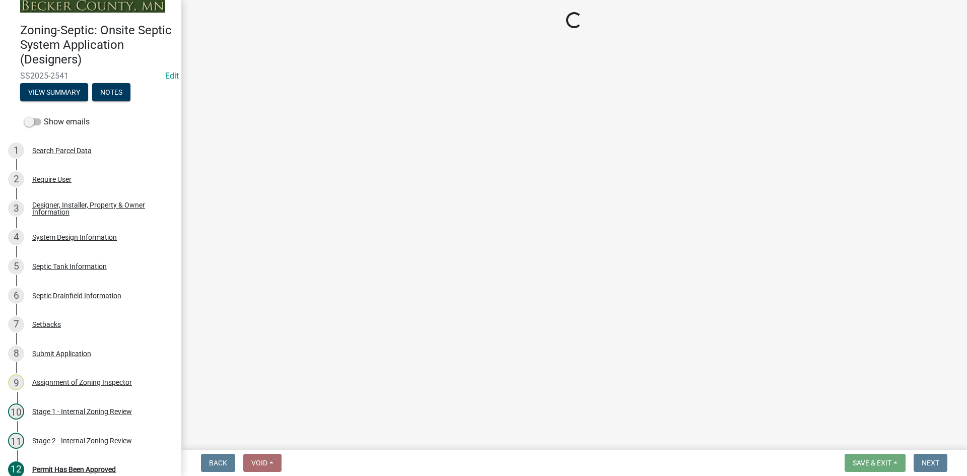
select select "3: 3"
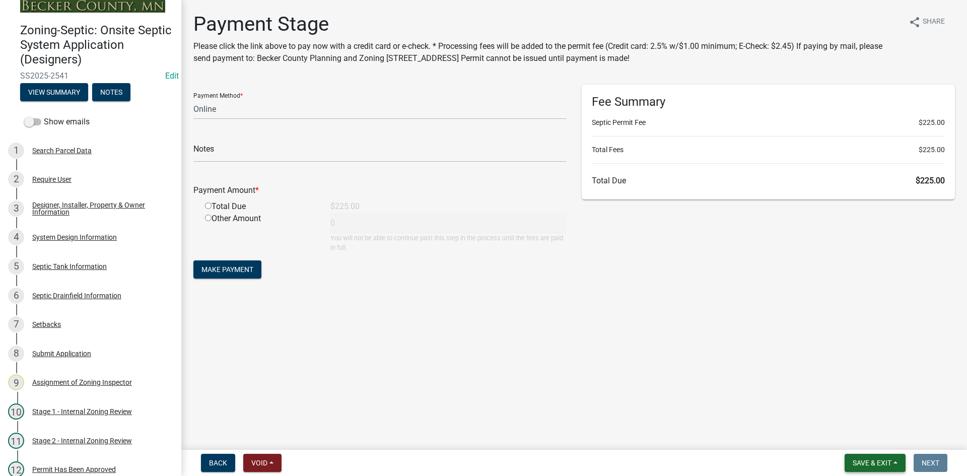
click at [849, 466] on button "Save & Exit" at bounding box center [874, 463] width 61 height 18
click at [849, 440] on button "Save & Exit" at bounding box center [865, 437] width 81 height 24
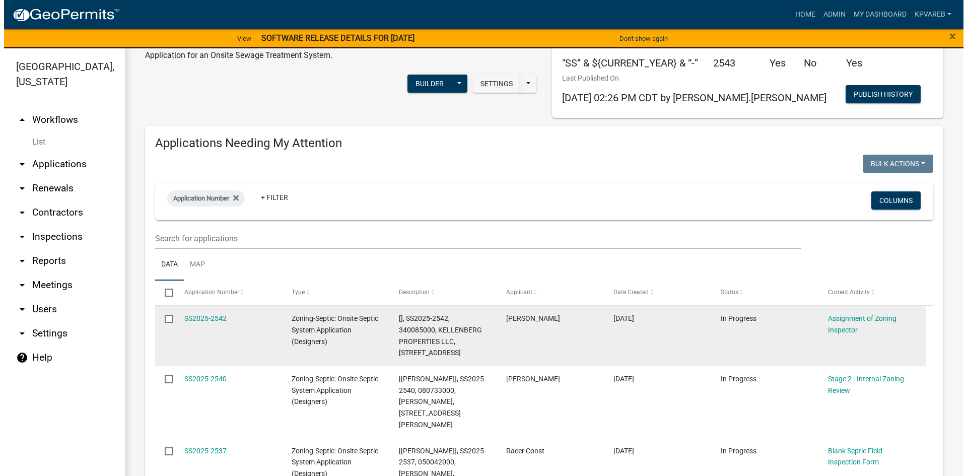
scroll to position [101, 0]
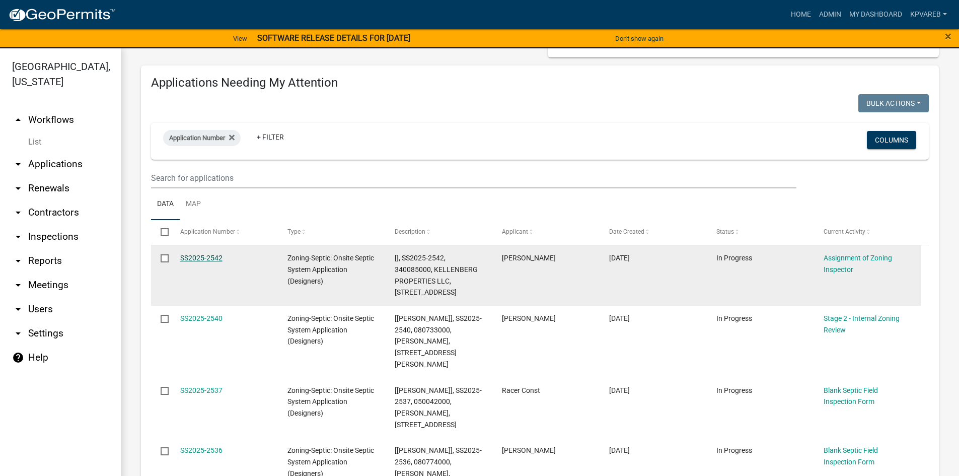
click at [201, 258] on link "SS2025-2542" at bounding box center [201, 258] width 42 height 8
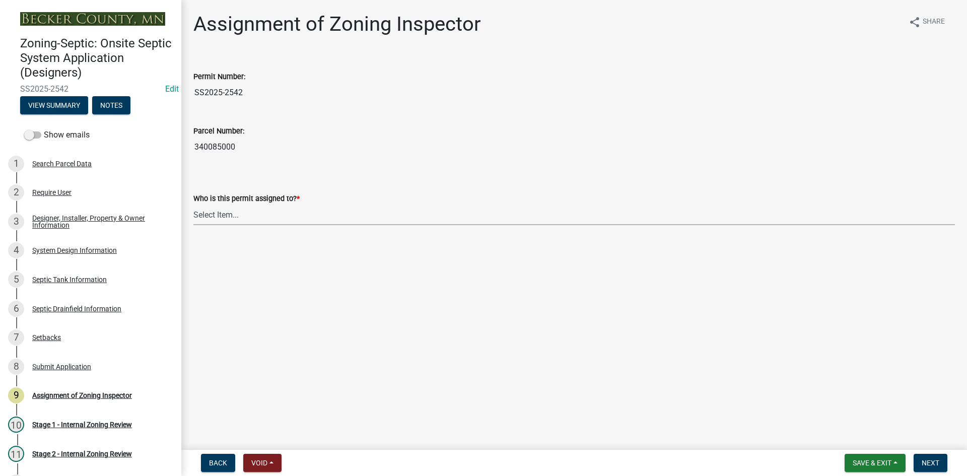
click at [217, 218] on select "Select Item... [PERSON_NAME] [PERSON_NAME] [PERSON_NAME] [PERSON_NAME] [PERSON_…" at bounding box center [573, 214] width 761 height 21
click at [193, 204] on select "Select Item... [PERSON_NAME] [PERSON_NAME] [PERSON_NAME] [PERSON_NAME] [PERSON_…" at bounding box center [573, 214] width 761 height 21
select select "7bfe52ba-73b7-4ac1-9bde-d3bb601555ca"
click at [924, 466] on span "Next" at bounding box center [931, 463] width 18 height 8
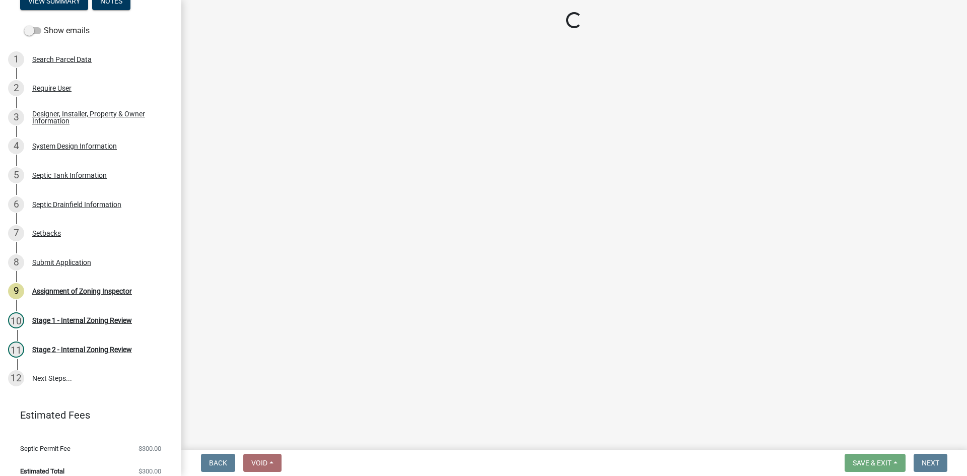
scroll to position [115, 0]
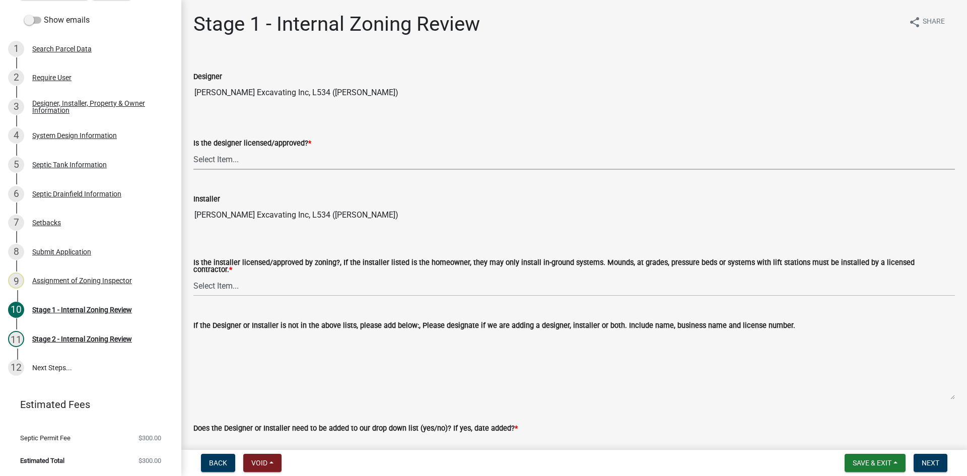
drag, startPoint x: 226, startPoint y: 154, endPoint x: 231, endPoint y: 164, distance: 11.5
click at [226, 154] on select "Select Item... Yes No" at bounding box center [573, 159] width 761 height 21
click at [193, 149] on select "Select Item... Yes No" at bounding box center [573, 159] width 761 height 21
select select "49e49f1e-3b32-4342-8c2e-9cbd4919fe4d"
drag, startPoint x: 216, startPoint y: 282, endPoint x: 221, endPoint y: 285, distance: 5.6
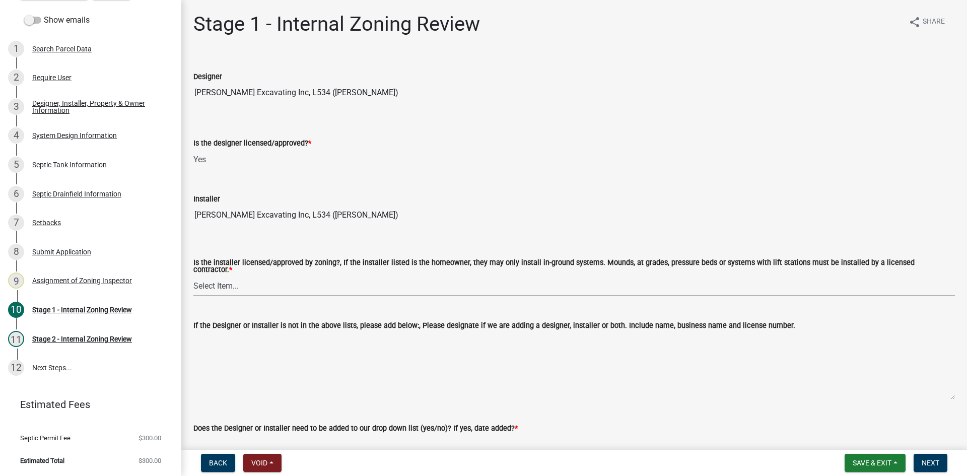
click at [216, 282] on select "Select Item... Yes No" at bounding box center [573, 285] width 761 height 21
click at [193, 275] on select "Select Item... Yes No" at bounding box center [573, 285] width 761 height 21
select select "ca07ae0a-7638-46ff-ada2-c67ca3524324"
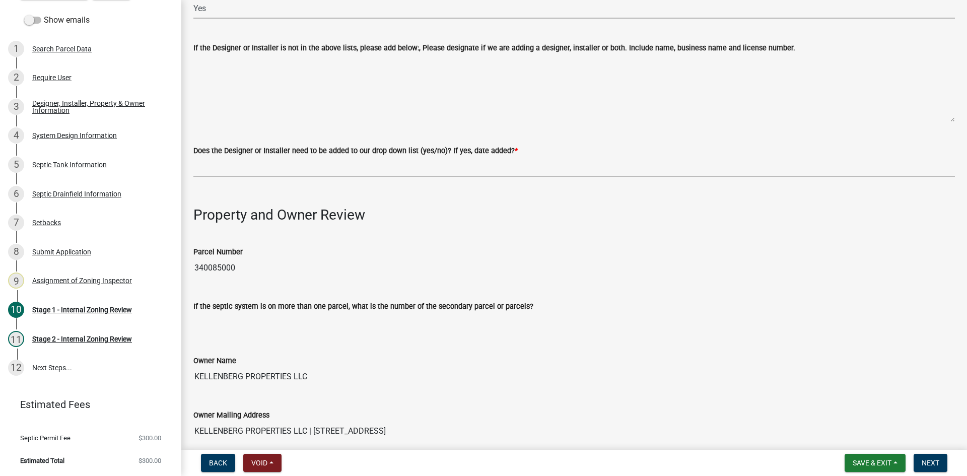
scroll to position [302, 0]
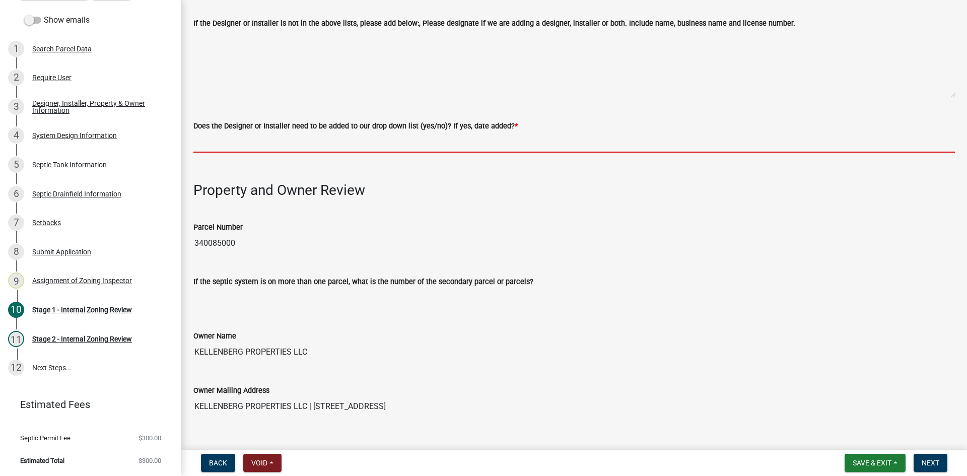
click at [234, 147] on input "Does the Designer or Installer need to be added to our drop down list (yes/no)?…" at bounding box center [573, 142] width 761 height 21
type input "NO"
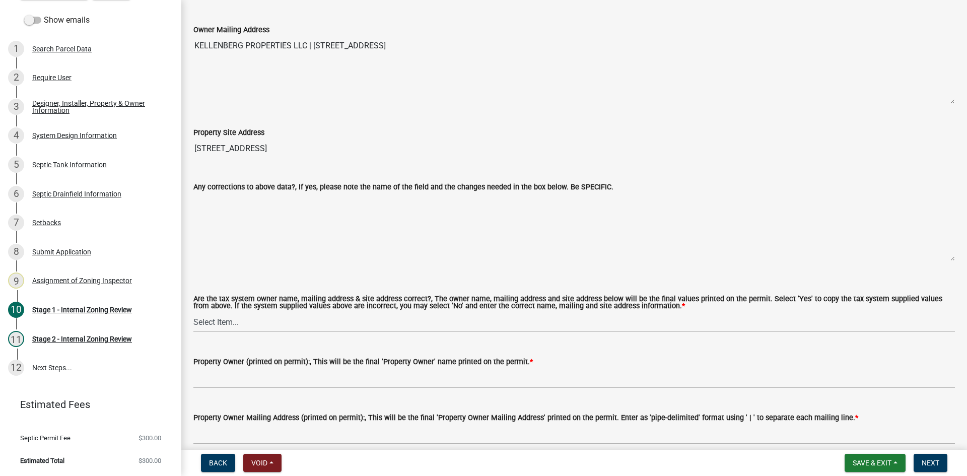
scroll to position [755, 0]
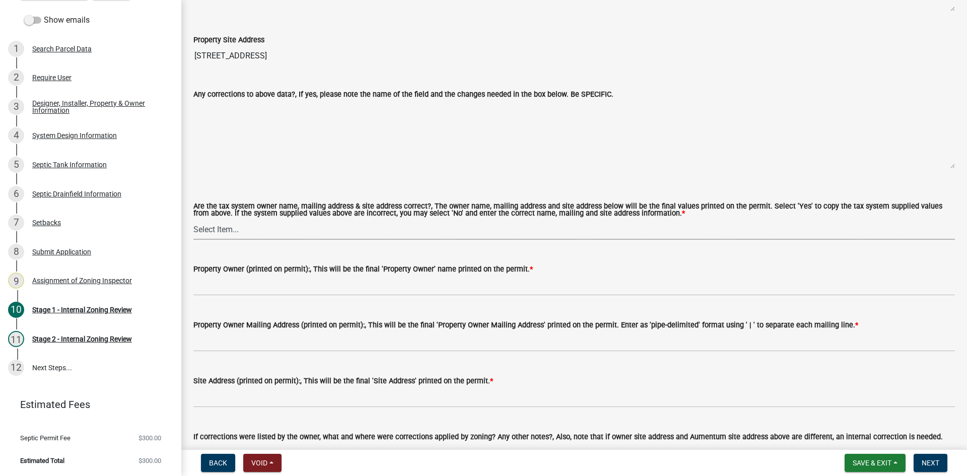
click at [223, 232] on select "Select Item... Yes No" at bounding box center [573, 229] width 761 height 21
click at [193, 219] on select "Select Item... Yes No" at bounding box center [573, 229] width 761 height 21
select select "ec75a761-93b4-47c5-8535-fea253c32937"
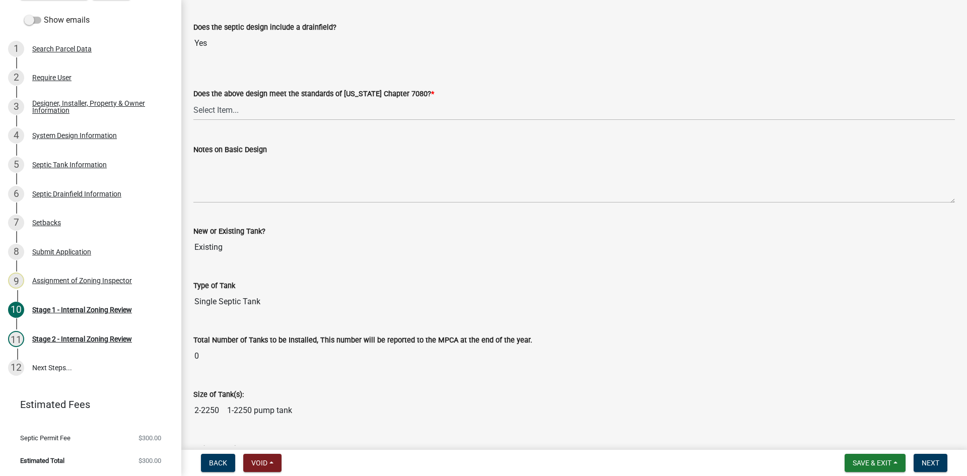
scroll to position [2230, 0]
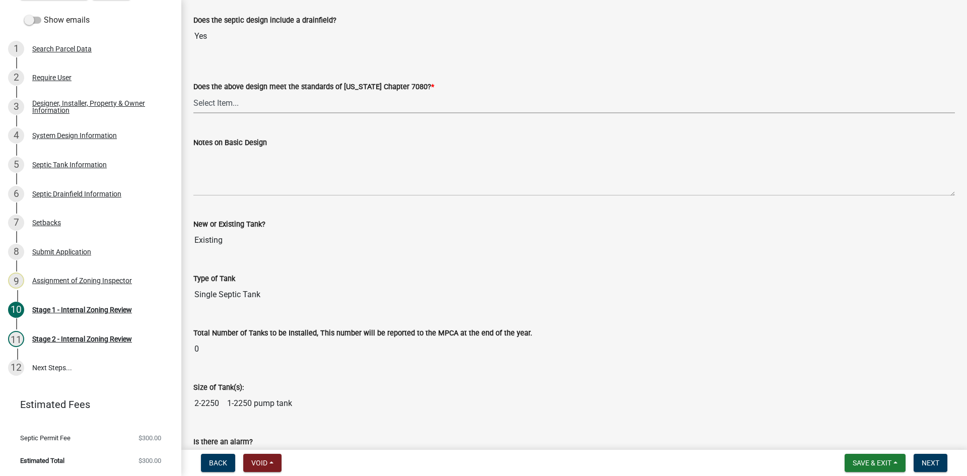
click at [236, 105] on select "Select Item... Yes No" at bounding box center [573, 103] width 761 height 21
click at [193, 93] on select "Select Item... Yes No" at bounding box center [573, 103] width 761 height 21
select select "bcbb982e-a48c-4b4a-a83b-ed1363446a86"
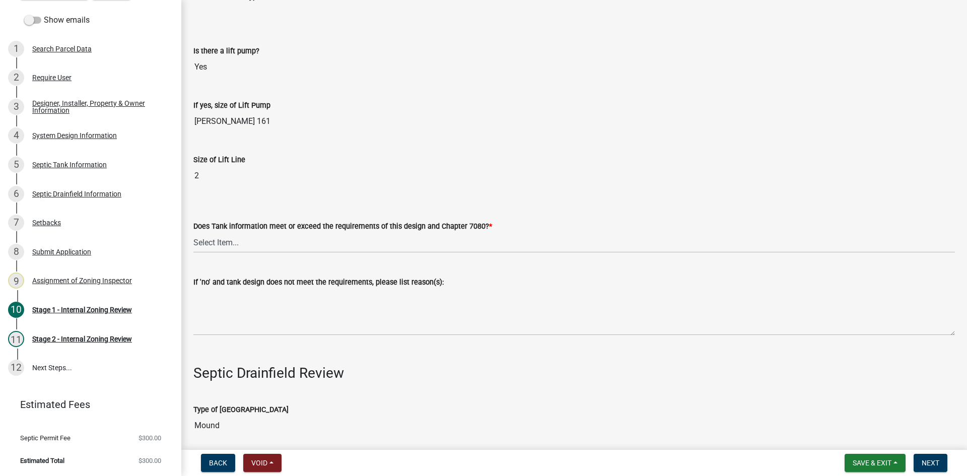
scroll to position [2935, 0]
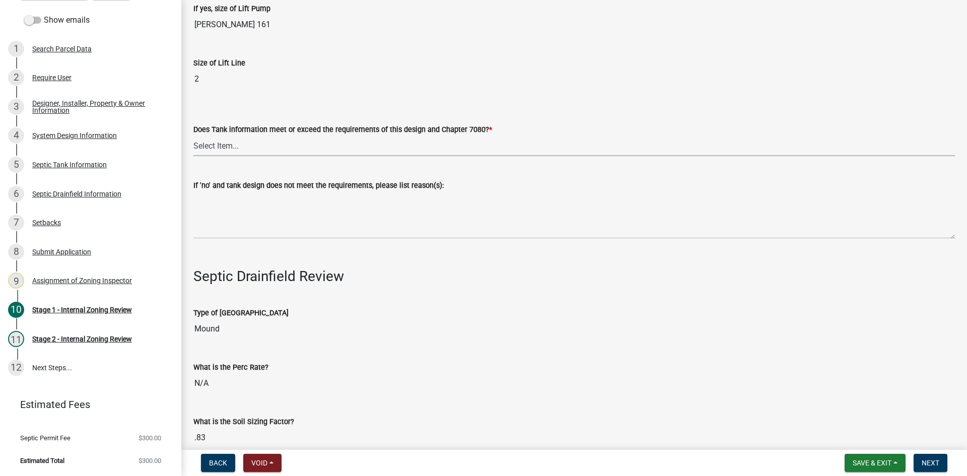
click at [225, 143] on select "Select Item... Yes No" at bounding box center [573, 145] width 761 height 21
click at [193, 135] on select "Select Item... Yes No" at bounding box center [573, 145] width 761 height 21
select select "47a2a5dd-5977-4941-8e6f-09ff03cdfb75"
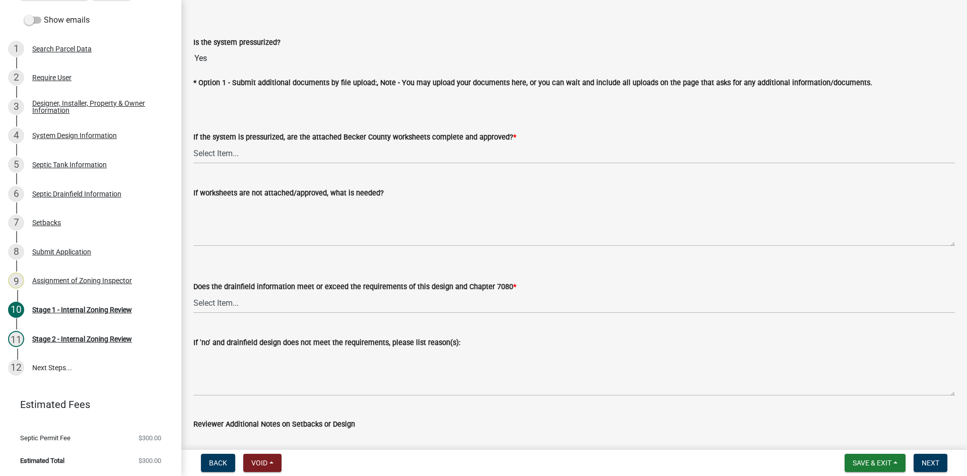
scroll to position [3640, 0]
drag, startPoint x: 228, startPoint y: 148, endPoint x: 227, endPoint y: 157, distance: 9.6
click at [227, 148] on select "Select Item... Yes No NA" at bounding box center [573, 154] width 761 height 21
click at [193, 144] on select "Select Item... Yes No NA" at bounding box center [573, 154] width 761 height 21
select select "3f5b086d-5a4c-4236-93bc-fa7bf4d11838"
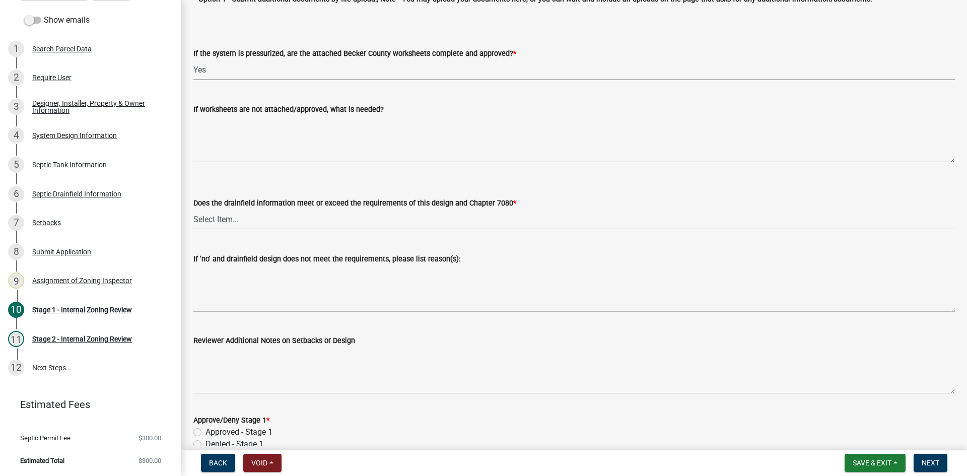
scroll to position [3723, 0]
click at [225, 211] on select "Select Item... Yes No" at bounding box center [573, 220] width 761 height 21
click at [193, 210] on select "Select Item... Yes No" at bounding box center [573, 220] width 761 height 21
select select "888a8260-2be6-47f2-a4de-b9f453a4d3bc"
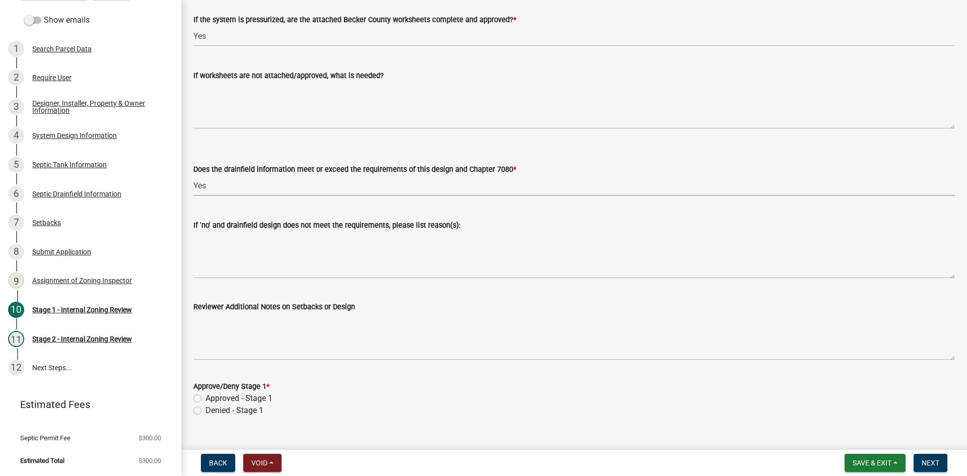
scroll to position [3773, 0]
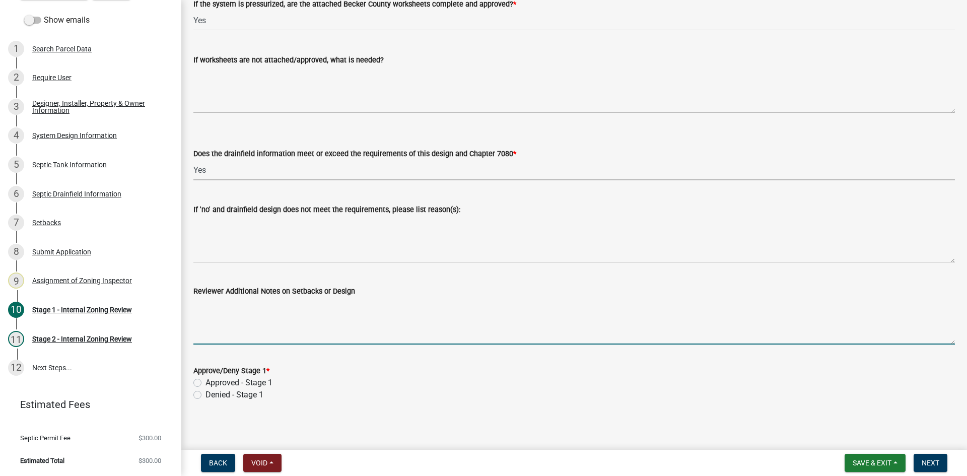
click at [246, 321] on textarea "Reviewer Additional Notes on Setbacks or Design" at bounding box center [573, 320] width 761 height 47
type textarea "2-2x54 rock beds"
click at [205, 378] on label "Approved - Stage 1" at bounding box center [238, 383] width 67 height 12
click at [205, 378] on input "Approved - Stage 1" at bounding box center [208, 380] width 7 height 7
radio input "true"
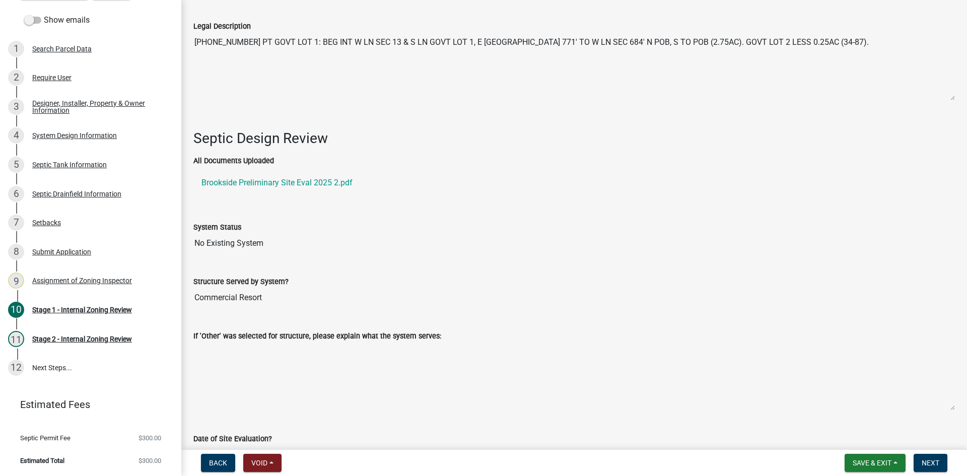
scroll to position [1457, 0]
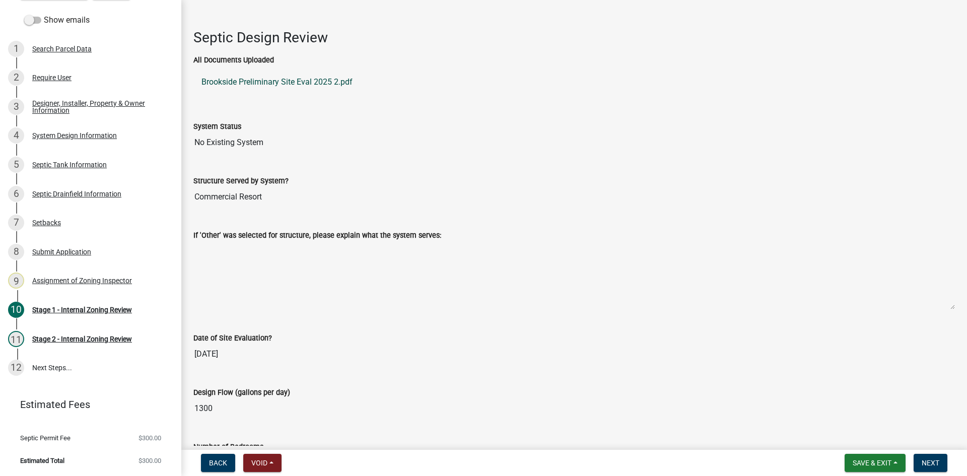
click at [337, 80] on link "Brookside Preliminary Site Eval 2025 2.pdf" at bounding box center [573, 82] width 761 height 24
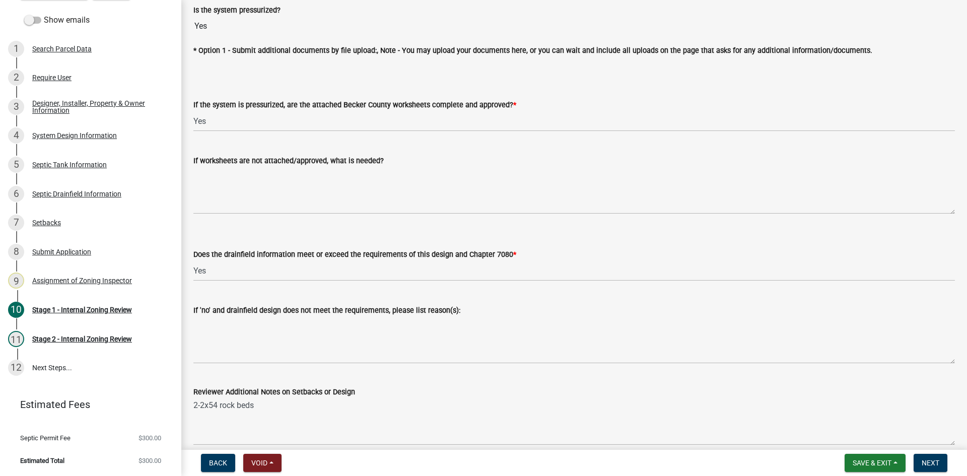
scroll to position [3773, 0]
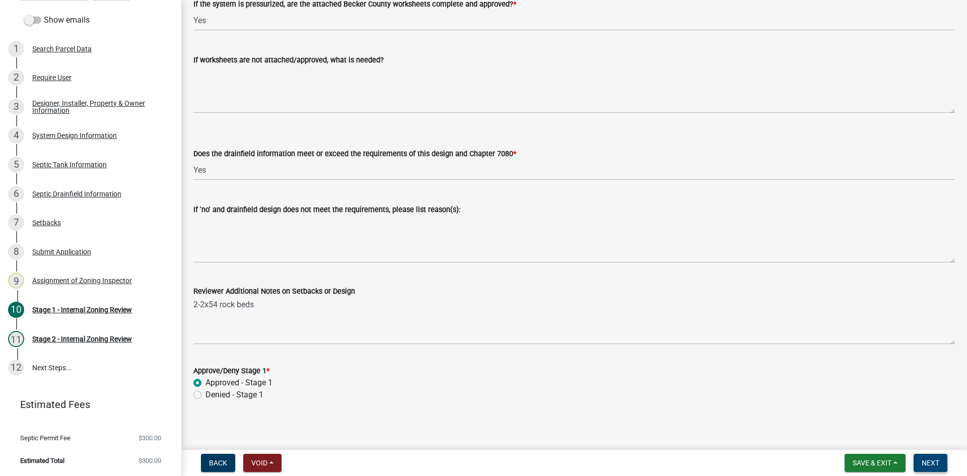
click at [933, 466] on span "Next" at bounding box center [931, 463] width 18 height 8
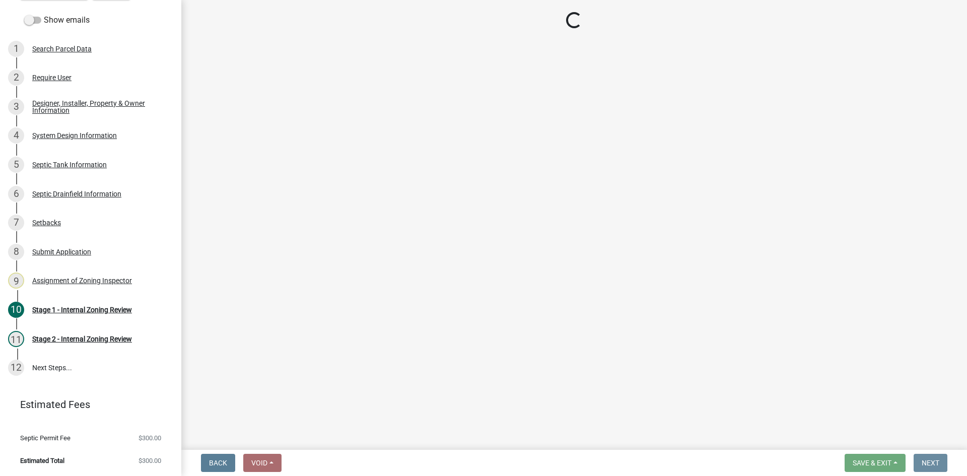
scroll to position [0, 0]
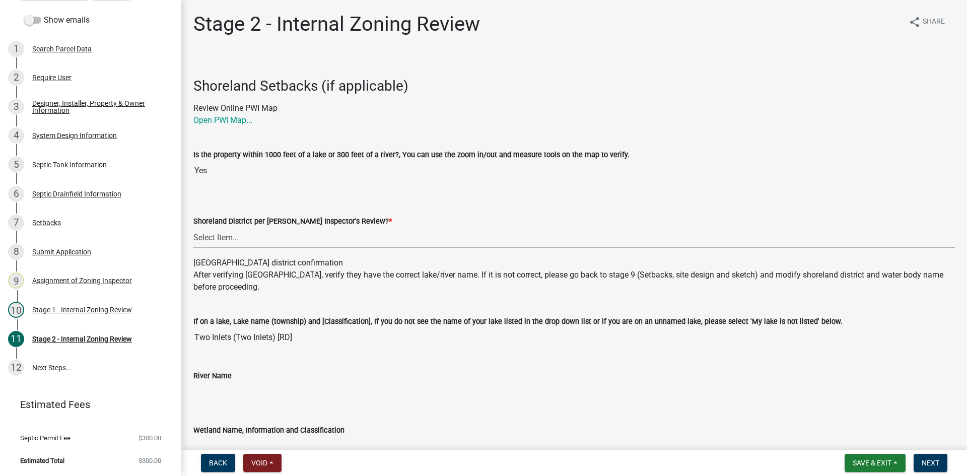
click at [198, 235] on select "Select Item... Yes No" at bounding box center [573, 237] width 761 height 21
click at [193, 227] on select "Select Item... Yes No" at bounding box center [573, 237] width 761 height 21
select select "69d592bb-9906-4277-a6fb-df8686255161"
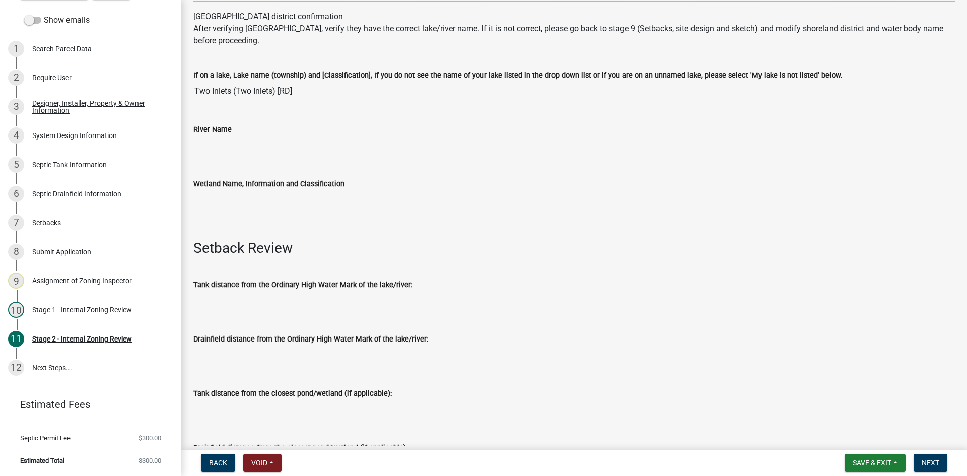
scroll to position [302, 0]
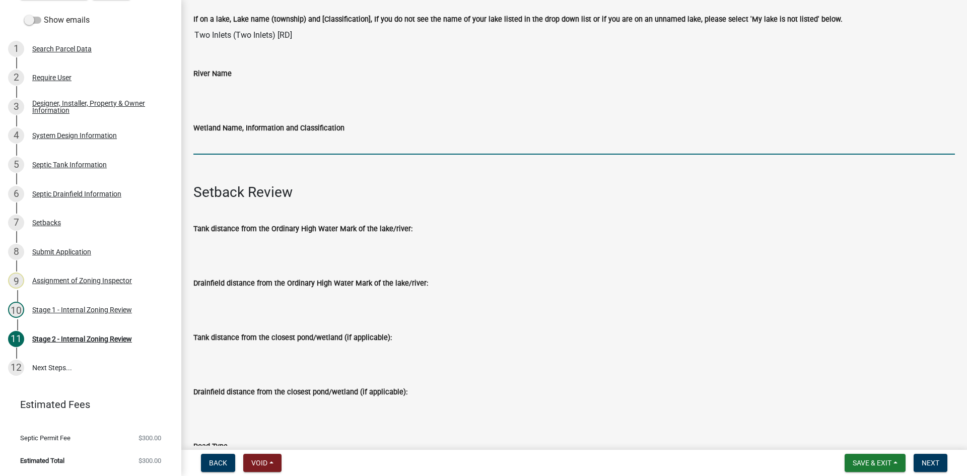
click at [229, 146] on input "Wetland Name, Information and Classification" at bounding box center [573, 144] width 761 height 21
type input "trib 75"
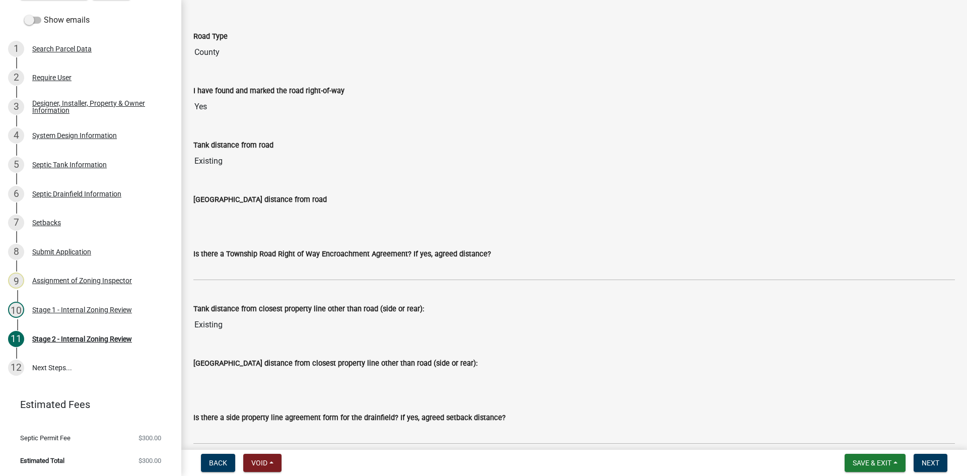
scroll to position [705, 0]
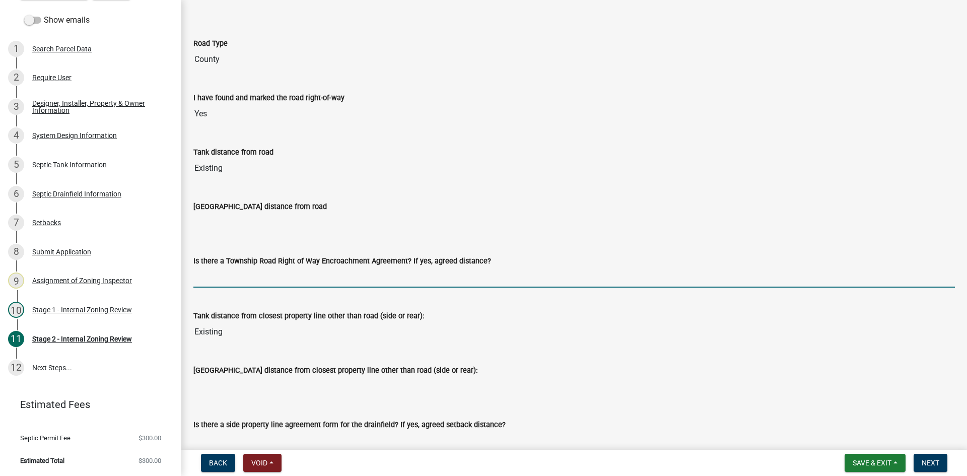
click at [202, 275] on input "Is there a Township Road Right of Way Encroachment Agreement? If yes, agreed di…" at bounding box center [573, 277] width 761 height 21
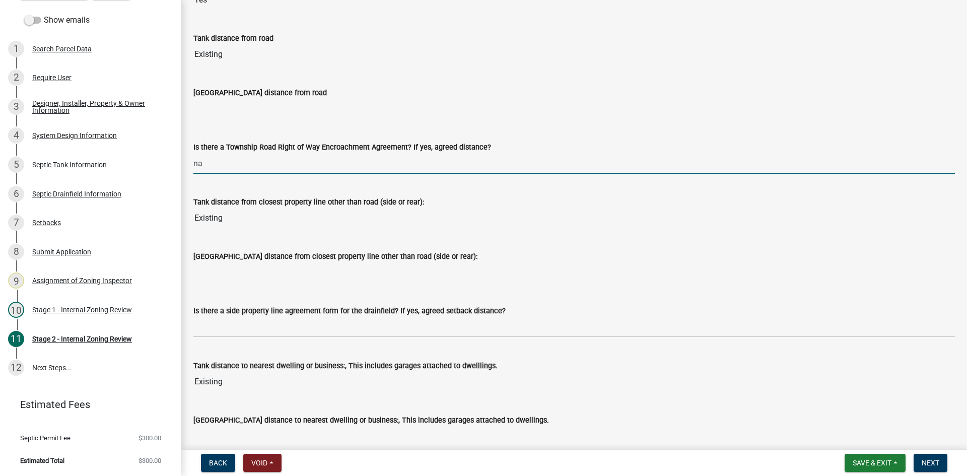
scroll to position [806, 0]
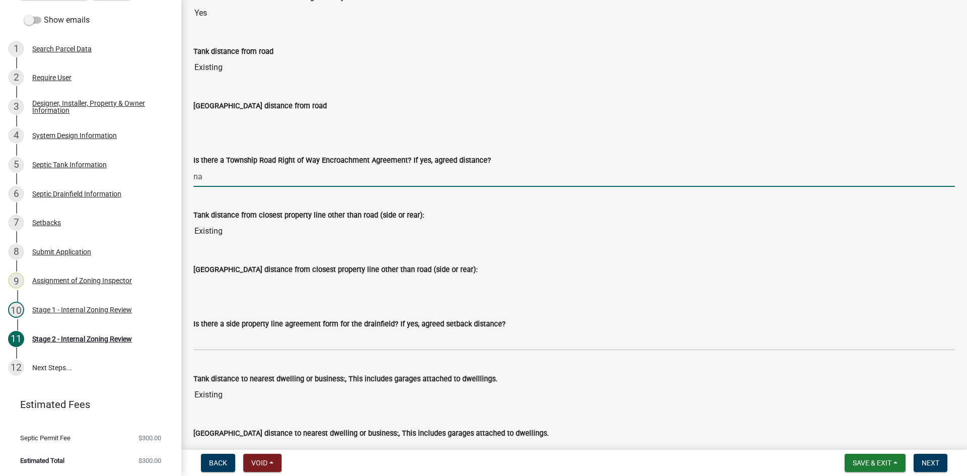
drag, startPoint x: 214, startPoint y: 174, endPoint x: 175, endPoint y: 184, distance: 40.5
click at [175, 184] on div "Zoning-Septic: Onsite Septic System Application (Designers) SS2025-2542 Edit Vi…" at bounding box center [483, 238] width 967 height 476
click at [207, 180] on input "yes county hwy rowa" at bounding box center [573, 176] width 761 height 21
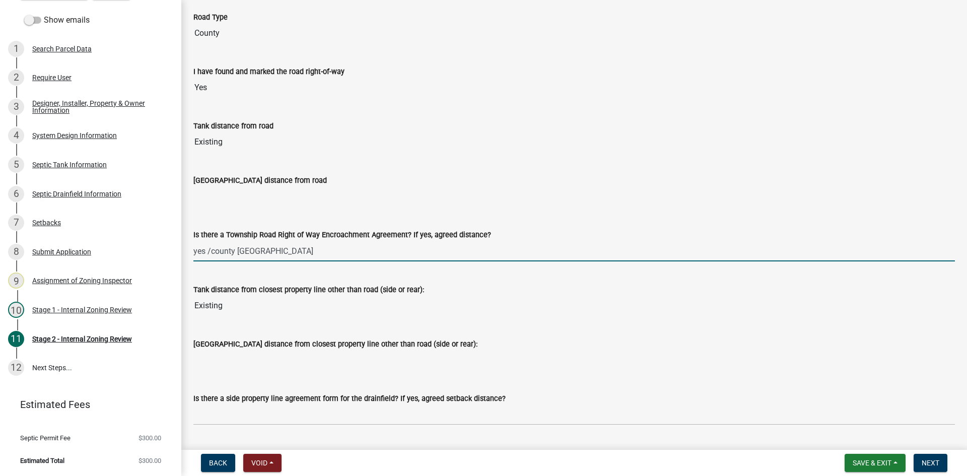
scroll to position [755, 0]
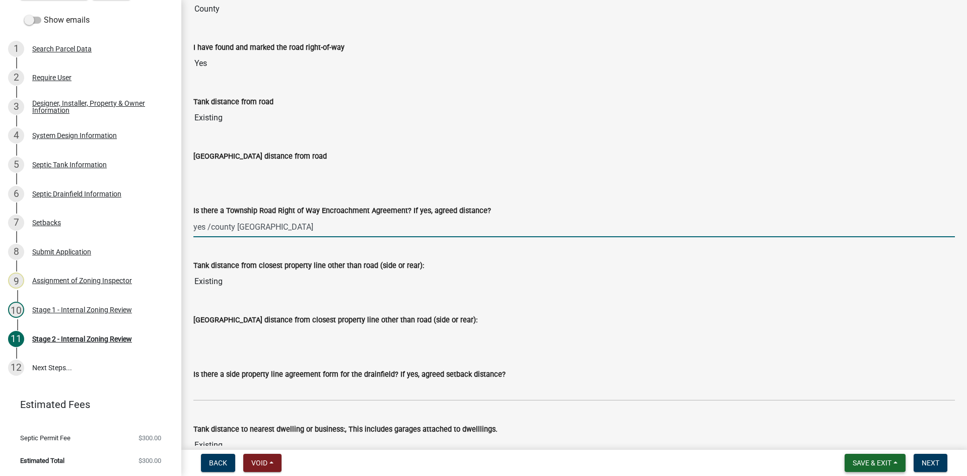
type input "yes /county [GEOGRAPHIC_DATA]"
click at [858, 460] on span "Save & Exit" at bounding box center [872, 463] width 39 height 8
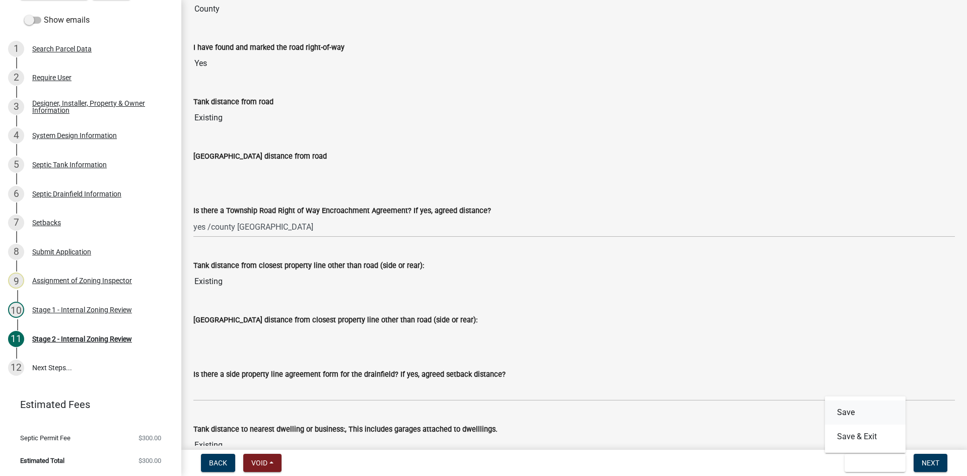
click at [852, 415] on button "Save" at bounding box center [865, 412] width 81 height 24
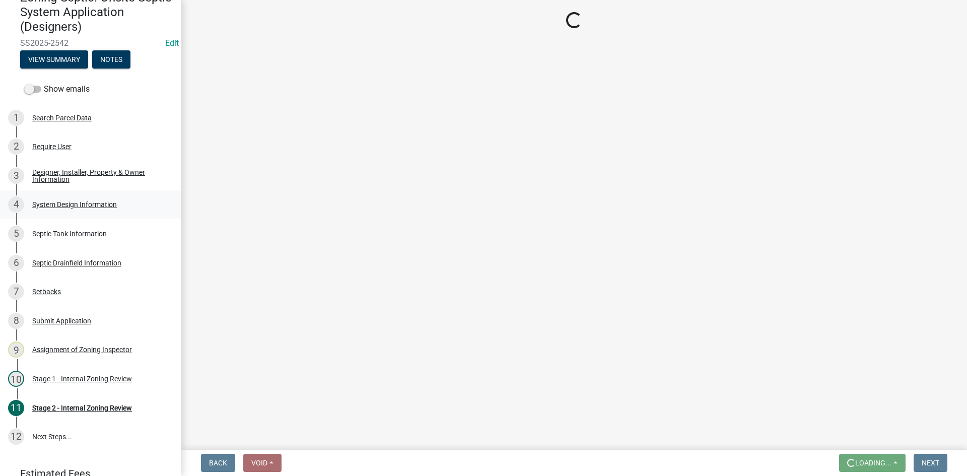
scroll to position [45, 0]
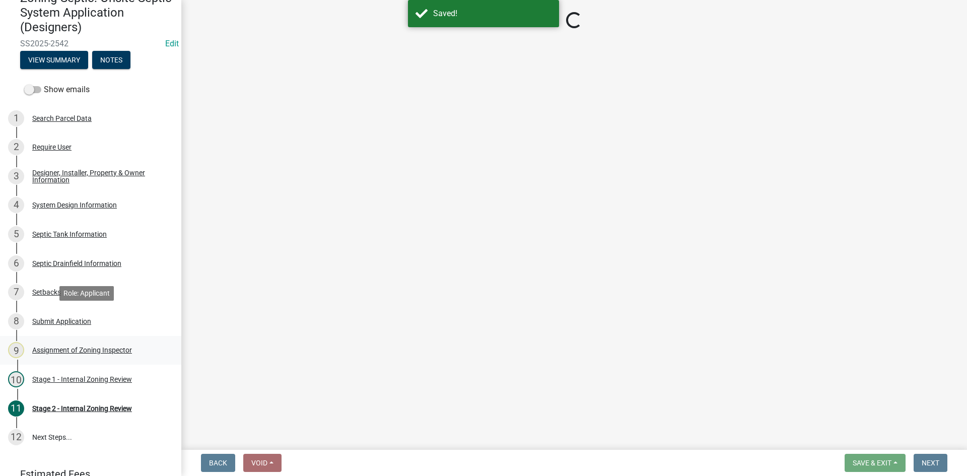
select select "69d592bb-9906-4277-a6fb-df8686255161"
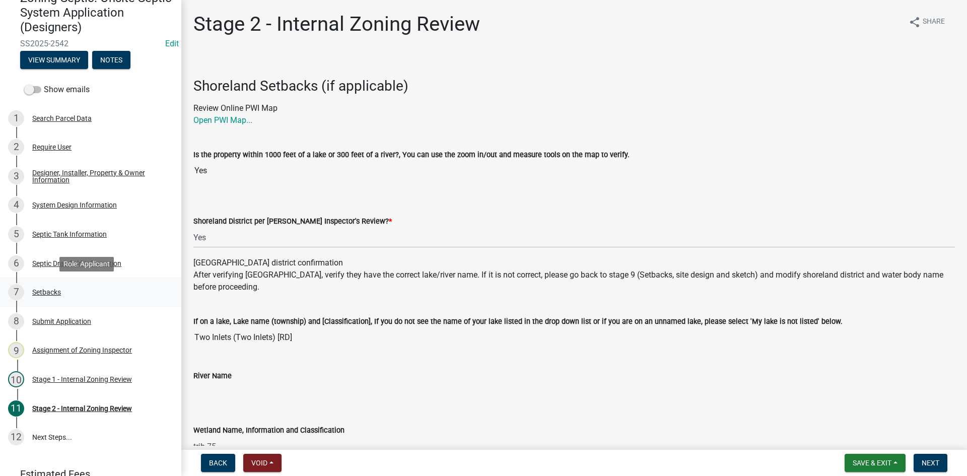
click at [50, 293] on div "Setbacks" at bounding box center [46, 292] width 29 height 7
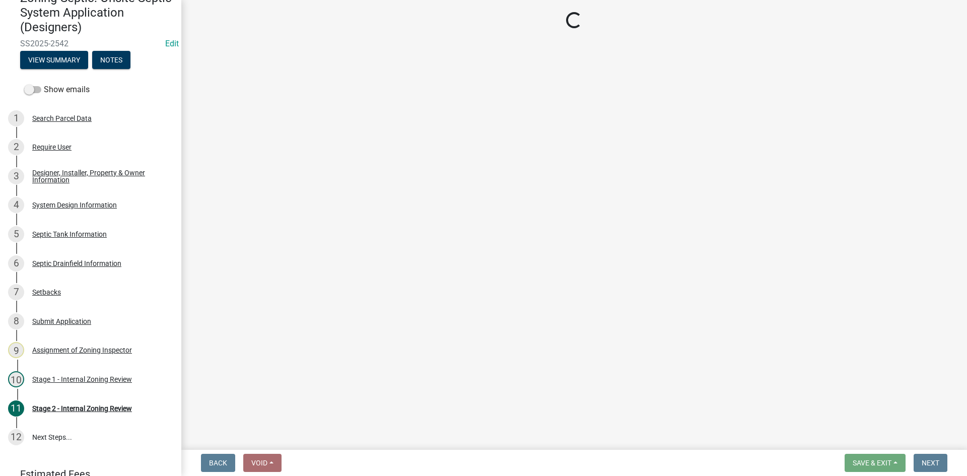
select select "c245ec0d-8d6f-4710-ab2b-b3aa70611708"
select select "05586454-6942-42a7-824c-6be4fc7d9a07"
select select "23044af5-43bb-4cf5-8aef-2716db2ce5fc"
select select "341aaaa4-06c5-40e5-817d-62b65c9e97ec"
select select "a3ce498e-f8b1-44e2-889e-c4968ac74b5a"
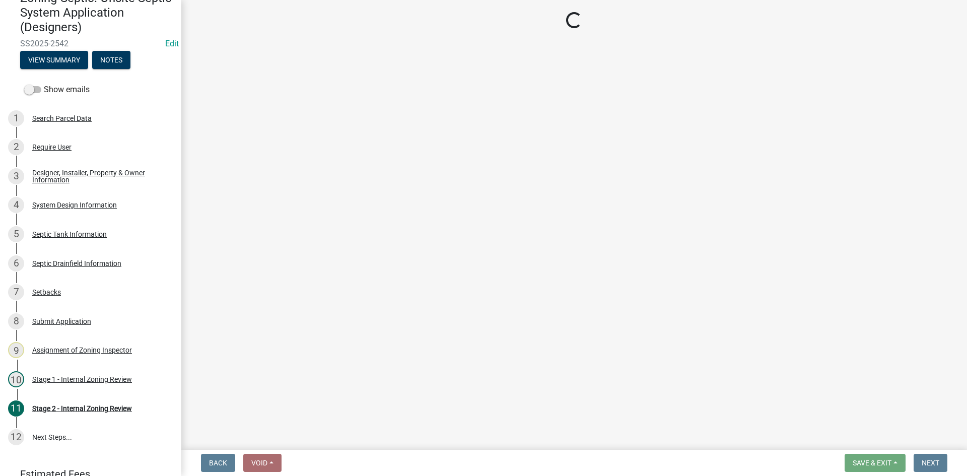
select select "cf78f1da-f066-4305-88a2-864abad1fa52"
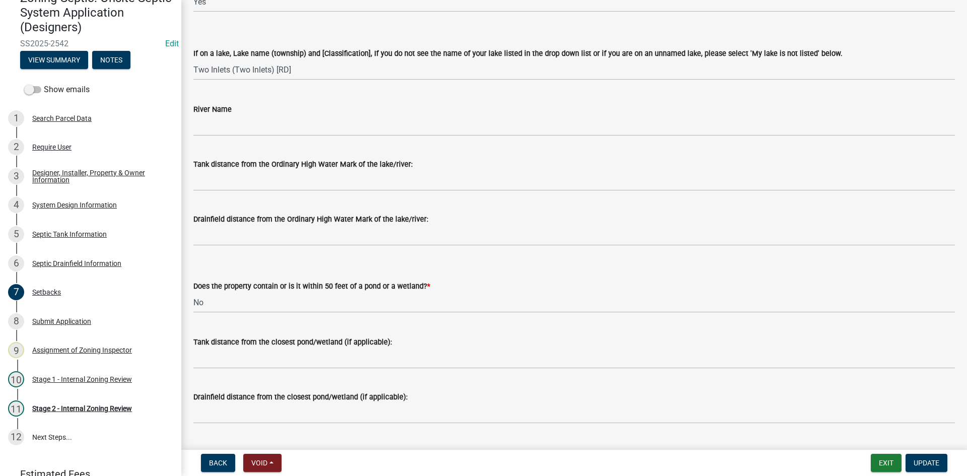
scroll to position [151, 0]
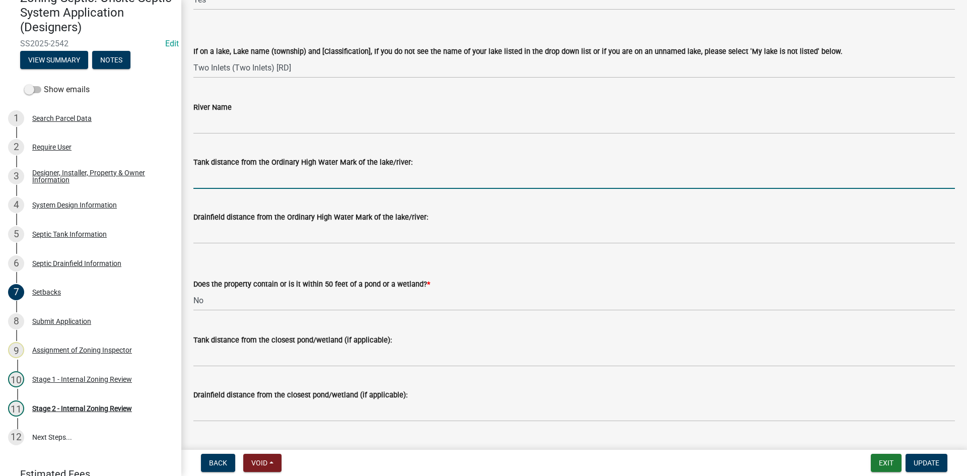
click at [229, 178] on input "Tank distance from the Ordinary High Water Mark of the lake/river:" at bounding box center [573, 178] width 761 height 21
click at [205, 175] on input "Tank distance from the Ordinary High Water Mark of the lake/river:" at bounding box center [573, 178] width 761 height 21
type input "75"
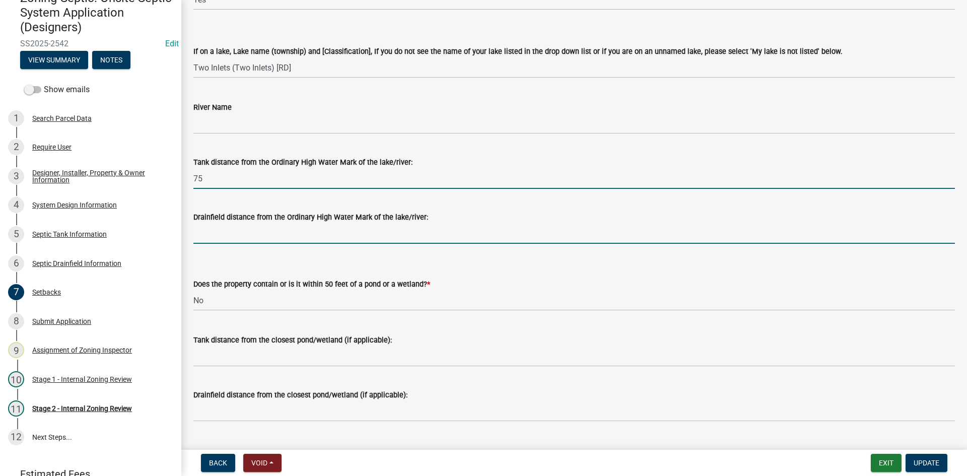
click at [203, 224] on input "Drainfield distance from the Ordinary High Water Mark of the lake/river:" at bounding box center [573, 233] width 761 height 21
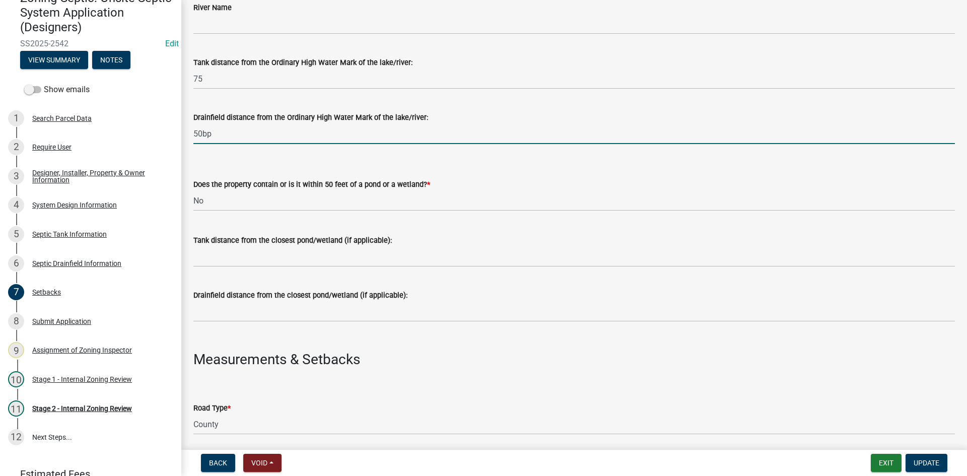
scroll to position [252, 0]
type input "50bp"
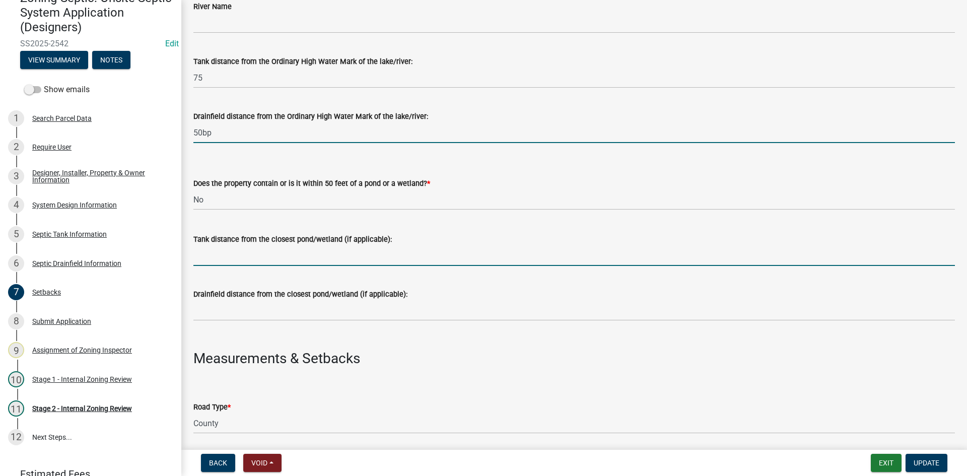
click at [230, 248] on input "Tank distance from the closest pond/wetland (if applicable):" at bounding box center [573, 255] width 761 height 21
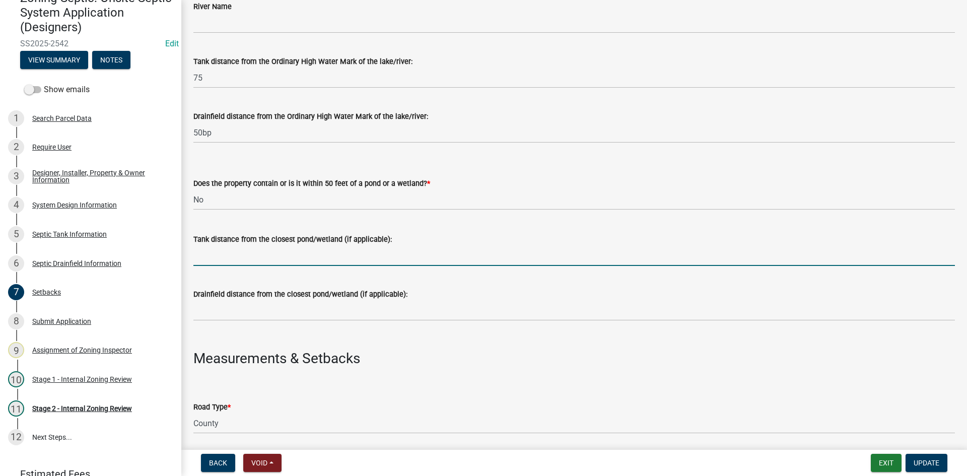
type input "NA"
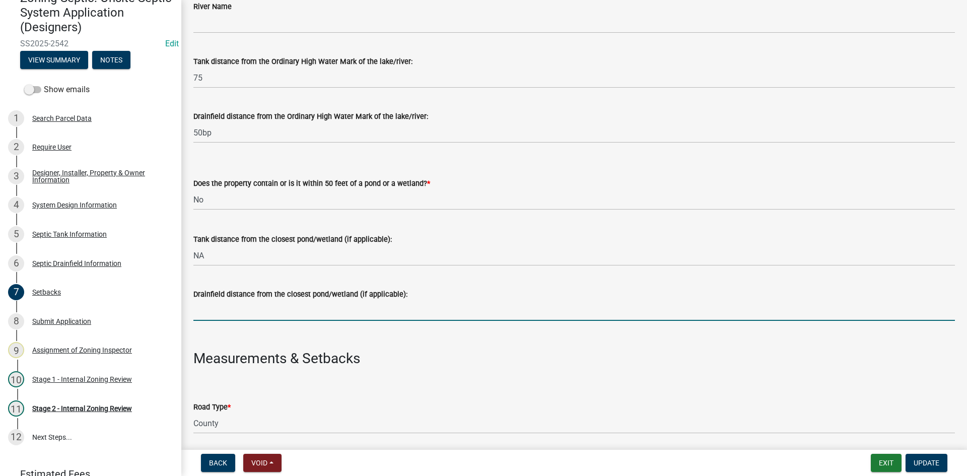
click at [234, 309] on input "Drainfield distance from the closest pond/wetland (if applicable):" at bounding box center [573, 310] width 761 height 21
drag, startPoint x: 228, startPoint y: 317, endPoint x: 169, endPoint y: 317, distance: 59.4
click at [169, 317] on div "Zoning-Septic: Onsite Septic System Application (Designers) SS2025-2542 Edit Vi…" at bounding box center [483, 238] width 967 height 476
type input "NA"
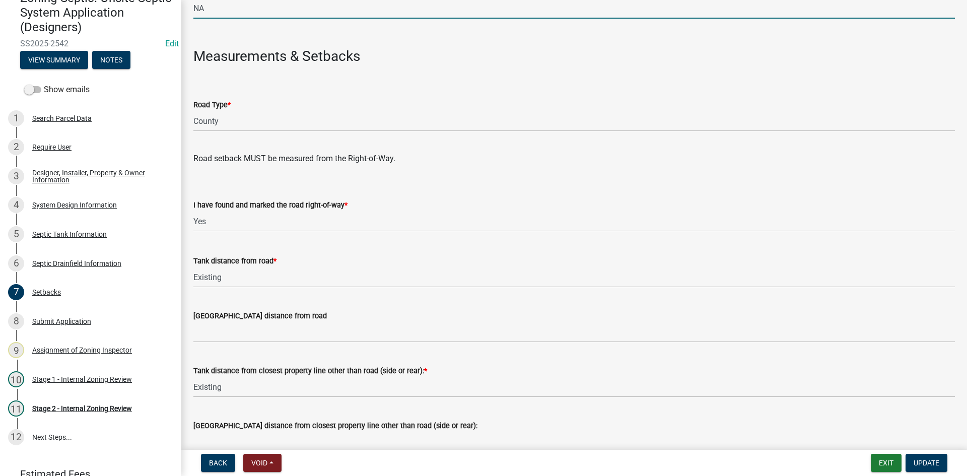
scroll to position [604, 0]
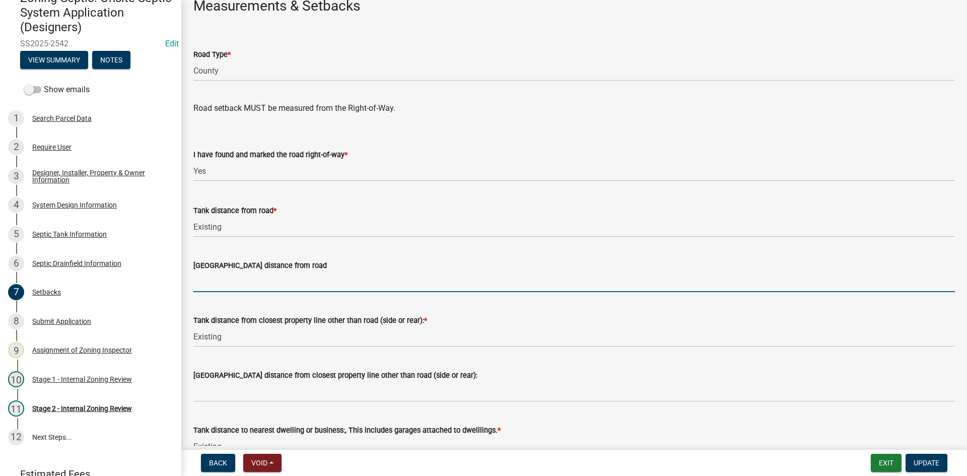
click at [217, 286] on input "[GEOGRAPHIC_DATA] distance from road" at bounding box center [573, 281] width 761 height 21
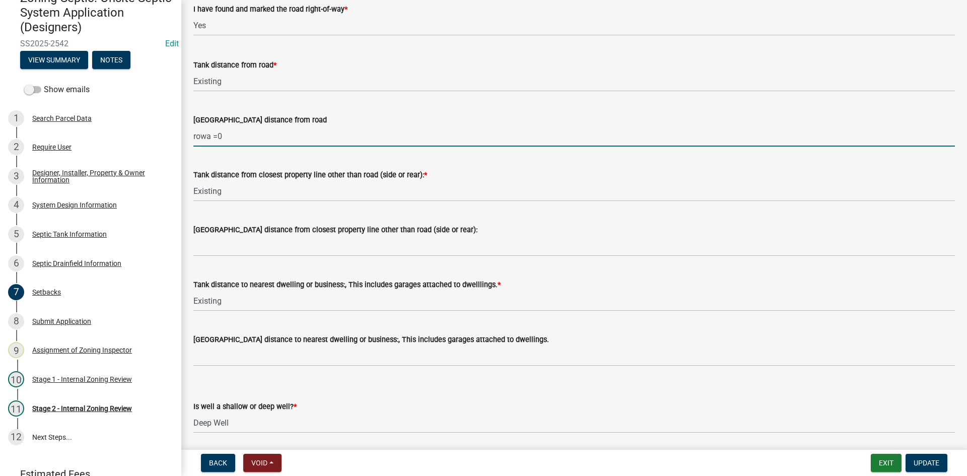
scroll to position [755, 0]
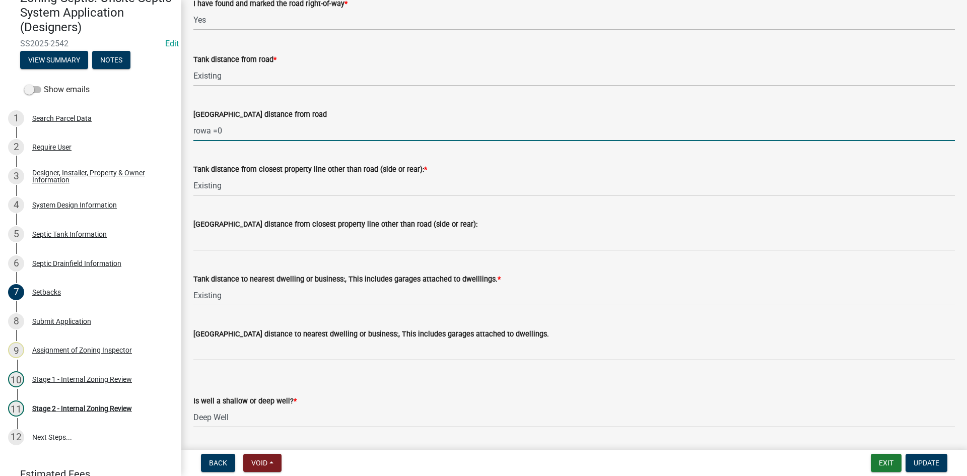
type input "rowa =0"
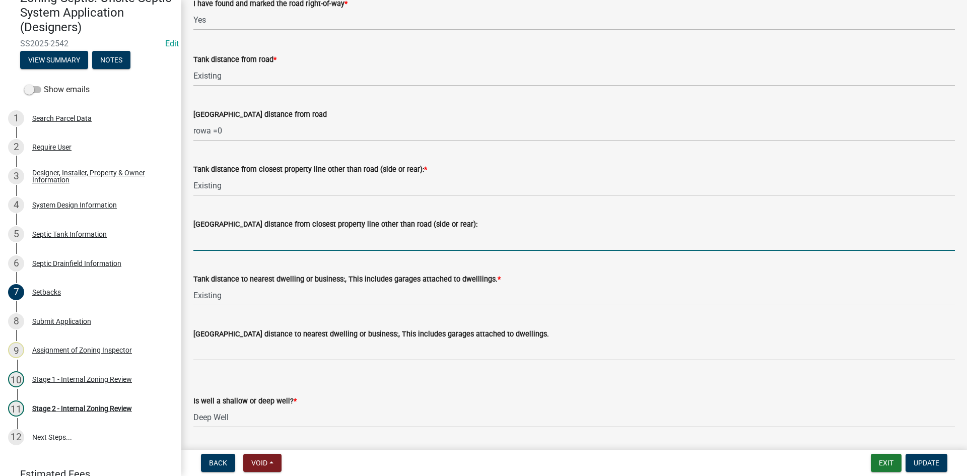
click at [214, 246] on input "[GEOGRAPHIC_DATA] distance from closest property line other than road (side or …" at bounding box center [573, 240] width 761 height 21
type input "10"
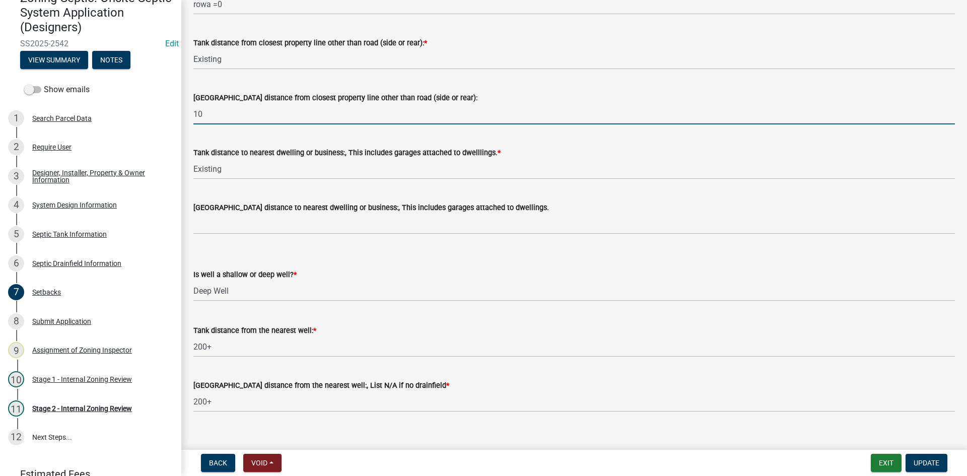
scroll to position [895, 0]
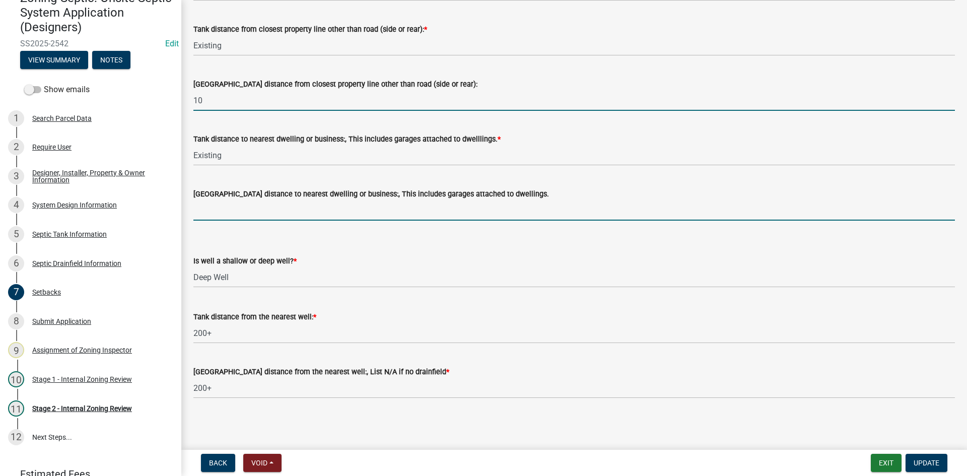
click at [206, 210] on input "[GEOGRAPHIC_DATA] distance to nearest dwelling or business:, This includes gara…" at bounding box center [573, 210] width 761 height 21
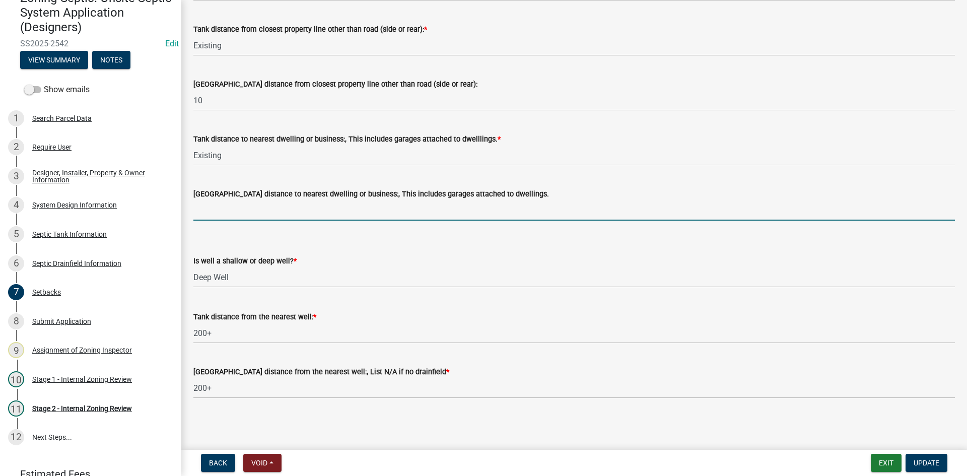
type input "20"
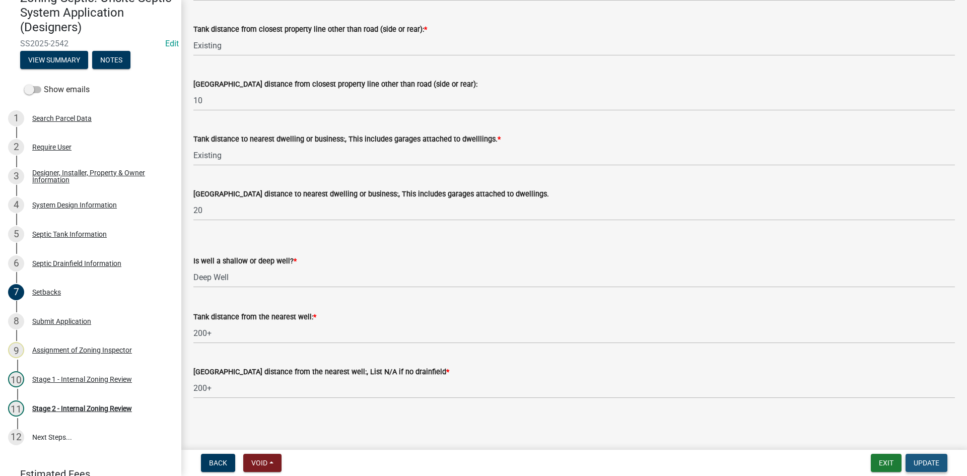
click at [919, 461] on span "Update" at bounding box center [926, 463] width 26 height 8
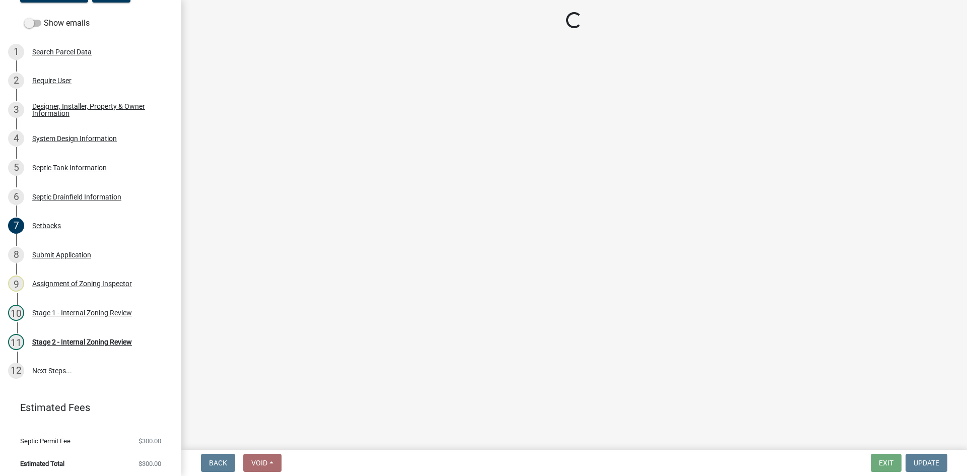
scroll to position [115, 0]
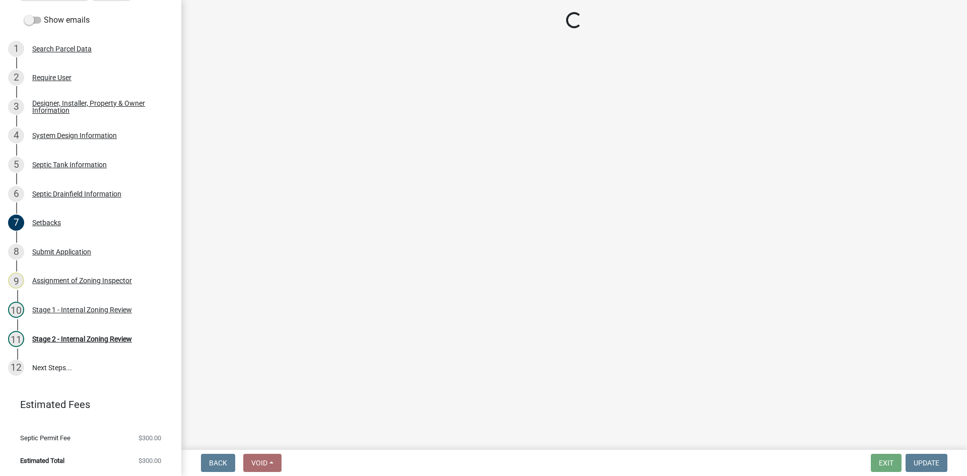
select select "69d592bb-9906-4277-a6fb-df8686255161"
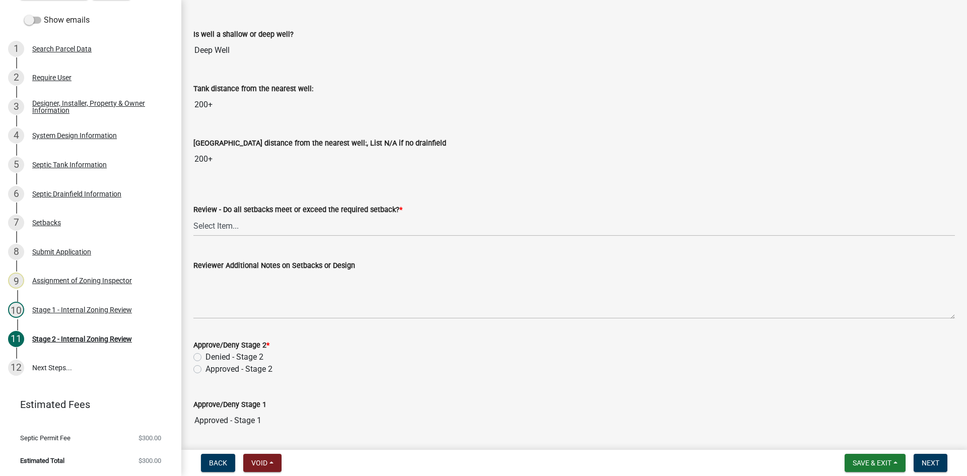
scroll to position [1410, 0]
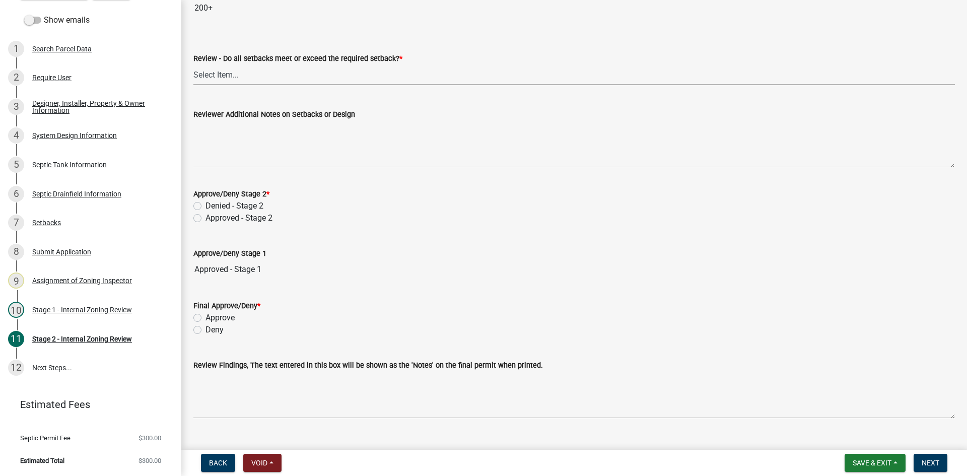
click at [231, 79] on select "Select Item... Yes No N/A" at bounding box center [573, 74] width 761 height 21
click at [193, 64] on select "Select Item... Yes No N/A" at bounding box center [573, 74] width 761 height 21
select select "1ad81be4-5d59-46bf-8b7b-d7c0f20ad891"
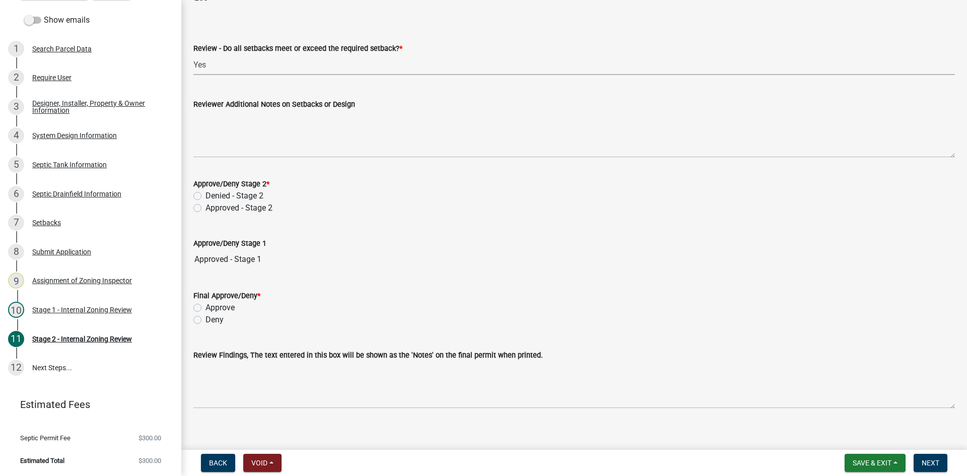
scroll to position [1430, 0]
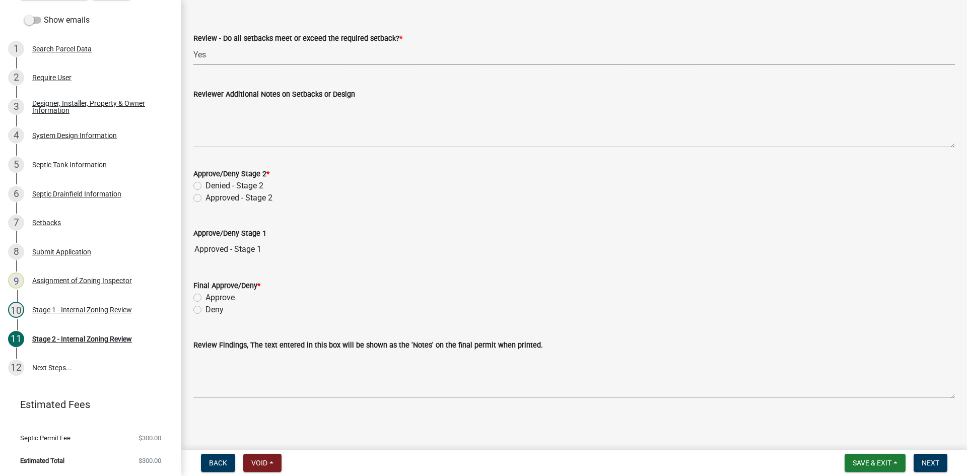
click at [205, 196] on label "Approved - Stage 2" at bounding box center [238, 198] width 67 height 12
click at [205, 196] on input "Approved - Stage 2" at bounding box center [208, 195] width 7 height 7
radio input "true"
click at [205, 296] on label "Approve" at bounding box center [219, 298] width 29 height 12
click at [205, 296] on input "Approve" at bounding box center [208, 295] width 7 height 7
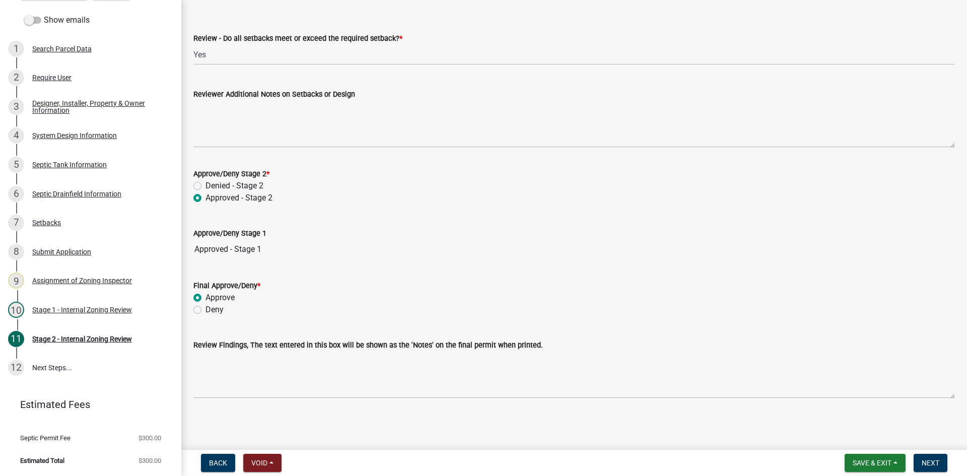
radio input "true"
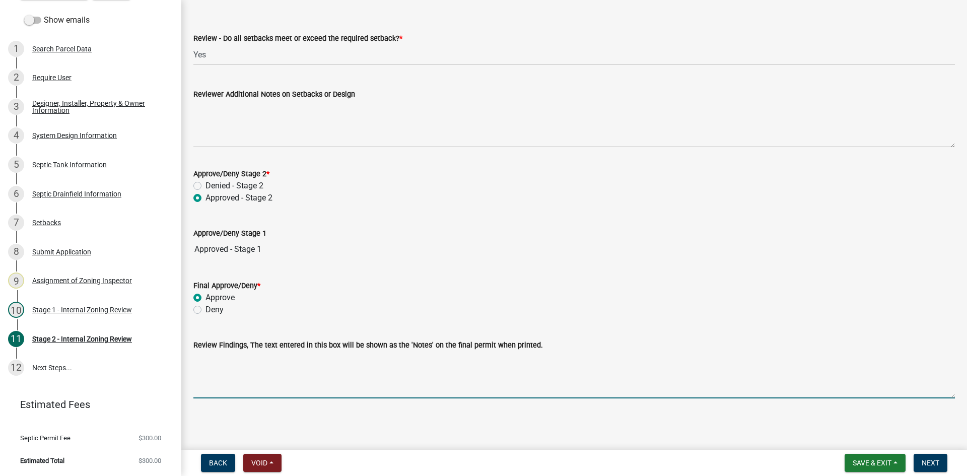
click at [256, 372] on textarea "Review Findings, The text entered in this box will be shown as the 'Notes' on t…" at bounding box center [573, 374] width 761 height 47
drag, startPoint x: 196, startPoint y: 363, endPoint x: 165, endPoint y: 366, distance: 30.9
click at [165, 366] on div "Zoning-Septic: Onsite Septic System Application (Designers) SS2025-2542 Edit Vi…" at bounding box center [483, 238] width 967 height 476
click at [195, 363] on textarea "10x54" at bounding box center [573, 374] width 761 height 47
click at [228, 359] on textarea "2-10x54" at bounding box center [573, 374] width 761 height 47
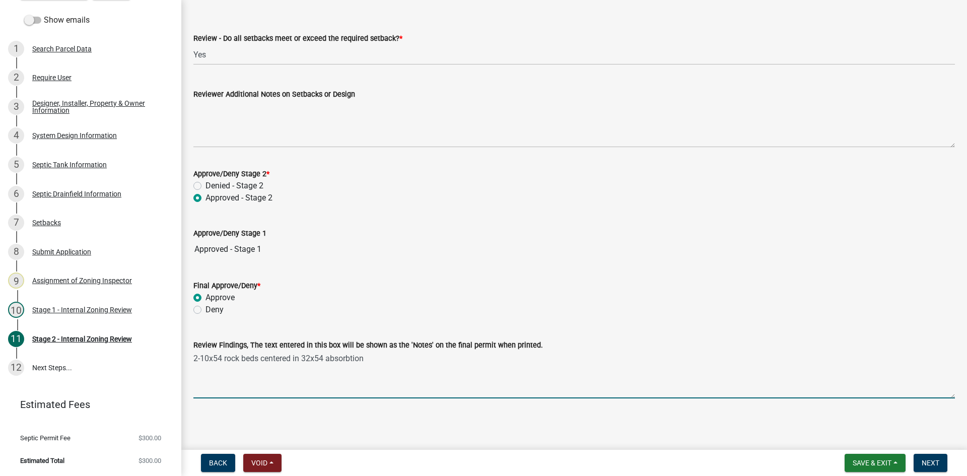
click at [346, 358] on textarea "2-10x54 rock beds centered in 32x54 absorbtion" at bounding box center [573, 374] width 761 height 47
click at [469, 360] on textarea "2-10x54 rock beds centered in 32x54 absorption area each with 16x54 absorbsion …" at bounding box center [573, 374] width 761 height 47
click at [383, 358] on textarea "2-10x54 rock beds centered in 32x54 absorption area each with 16x54 absorption …" at bounding box center [573, 374] width 761 height 47
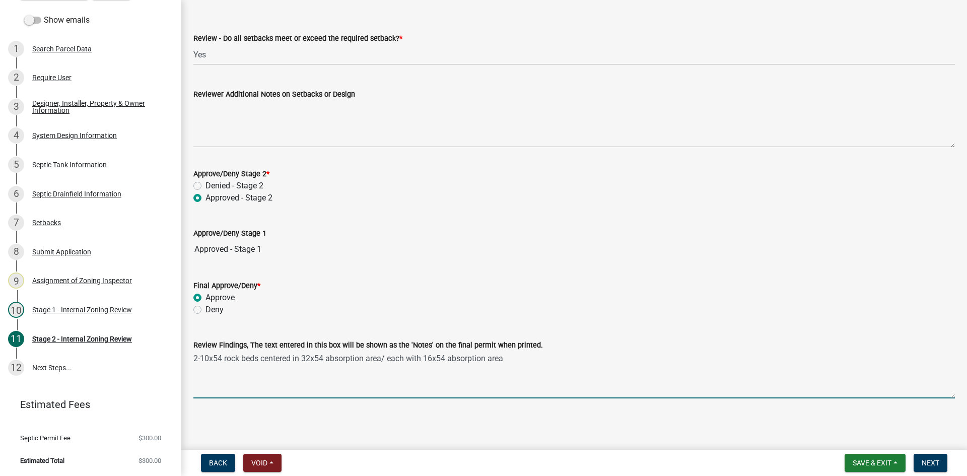
click at [506, 360] on textarea "2-10x54 rock beds centered in 32x54 absorption area/ each with 16x54 absorption…" at bounding box center [573, 374] width 761 height 47
click at [634, 360] on textarea "2-10x54 rock beds centered in 32x54 absorption area/ each with 16x54 absorption…" at bounding box center [573, 374] width 761 height 47
click at [724, 367] on textarea "2-10x54 rock beds centered in 32x54 absorption area/ each with 16x54 absorption…" at bounding box center [573, 374] width 761 height 47
click at [505, 357] on textarea "2-10x54 rock beds centered in 32x54 absorption area/ each with 16x54 absorption…" at bounding box center [573, 374] width 761 height 47
click at [529, 354] on textarea "2-10x54 rock beds centered in 32x54 absorption area/ each with 16x54 absorption…" at bounding box center [573, 374] width 761 height 47
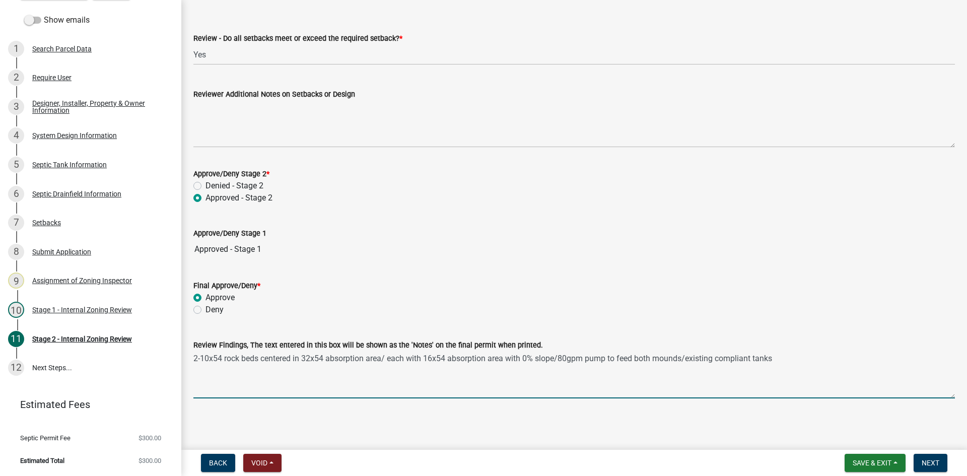
click at [637, 381] on textarea "2-10x54 rock beds centered in 32x54 absorption area/ each with 16x54 absorption…" at bounding box center [573, 374] width 761 height 47
click at [570, 363] on textarea "2-10x54 rock beds centered in 32x54 absorption area/ each with 16x54 absorption…" at bounding box center [573, 374] width 761 height 47
click at [775, 357] on textarea "2-10x54 rock beds centered in 32x54 absorption area/ each with 16x54 absorption…" at bounding box center [573, 374] width 761 height 47
type textarea "2-10x54 rock beds centered in 32x54 absorption area/ each with 16x54 absorption…"
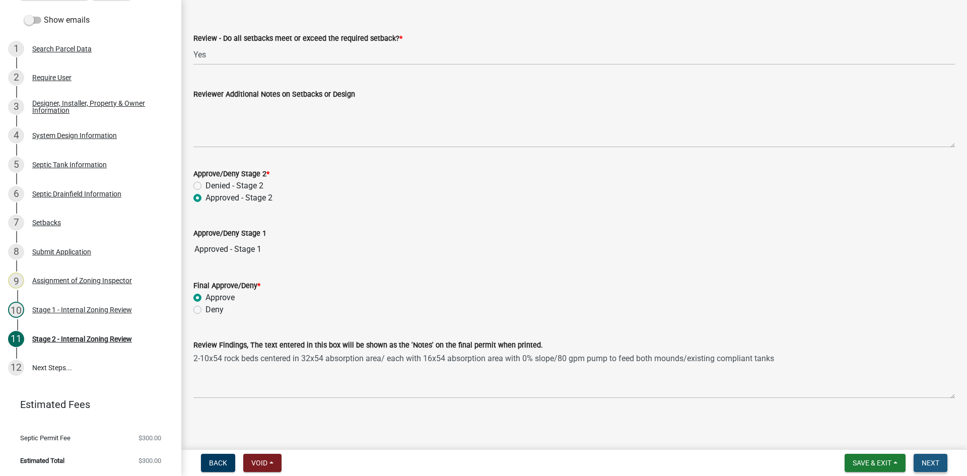
click at [929, 459] on span "Next" at bounding box center [931, 463] width 18 height 8
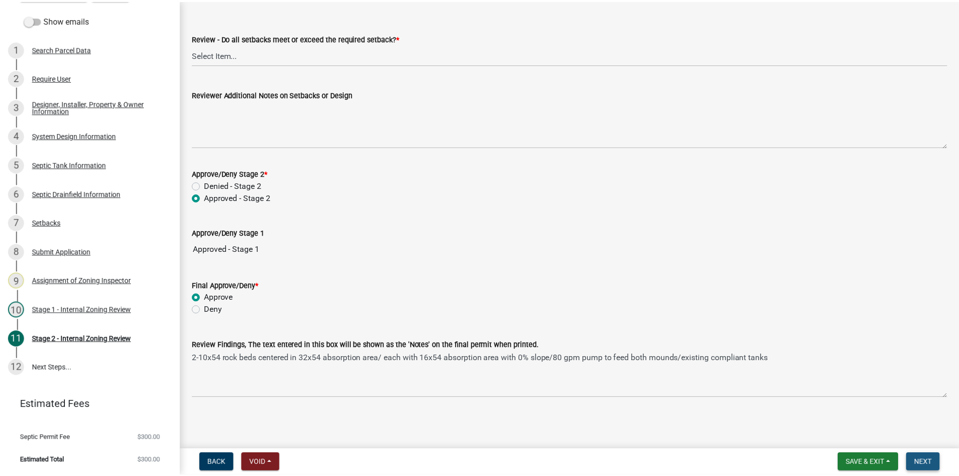
scroll to position [0, 0]
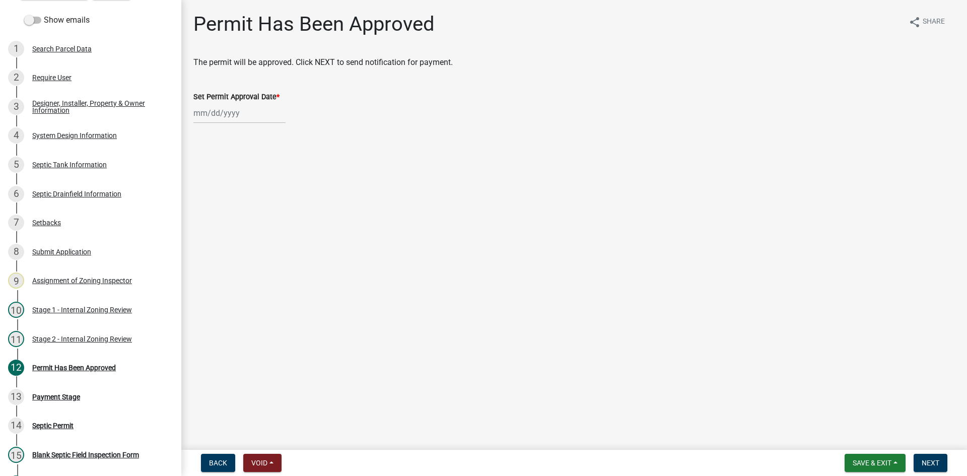
click at [239, 113] on div at bounding box center [239, 113] width 92 height 21
select select "9"
select select "2025"
click at [247, 216] on div "25" at bounding box center [252, 215] width 16 height 16
type input "[DATE]"
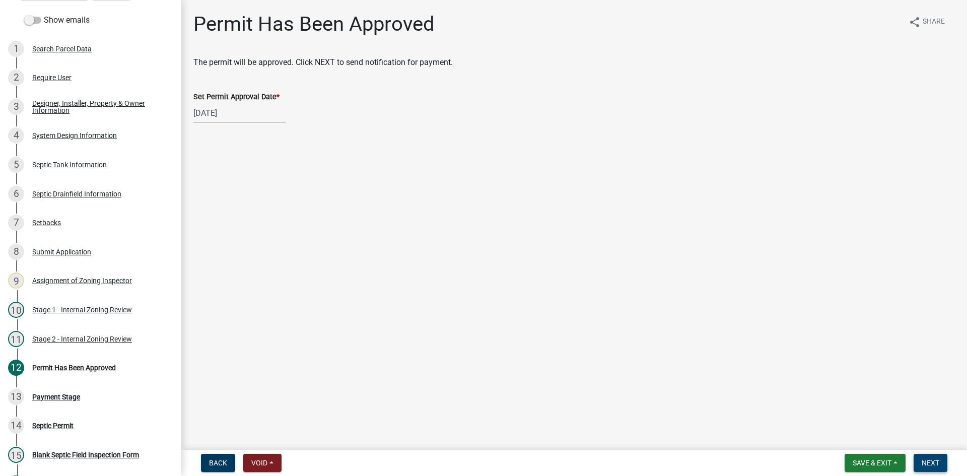
click at [925, 461] on span "Next" at bounding box center [931, 463] width 18 height 8
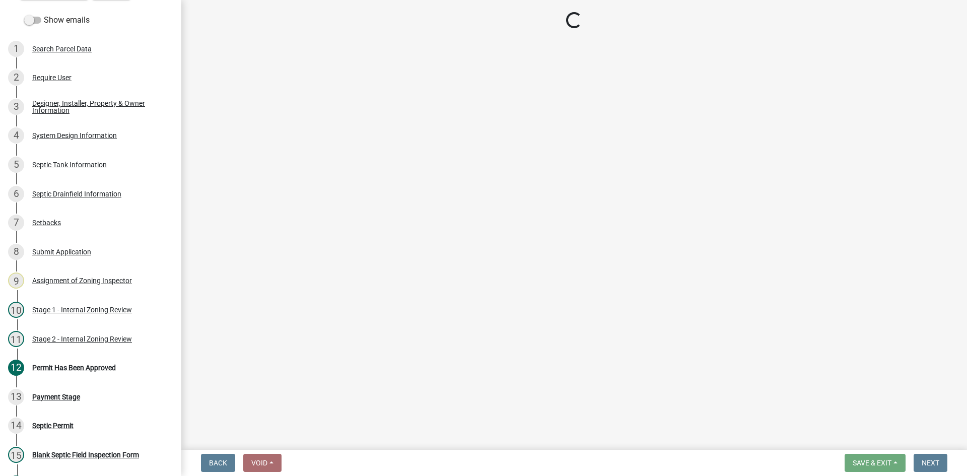
select select "3: 3"
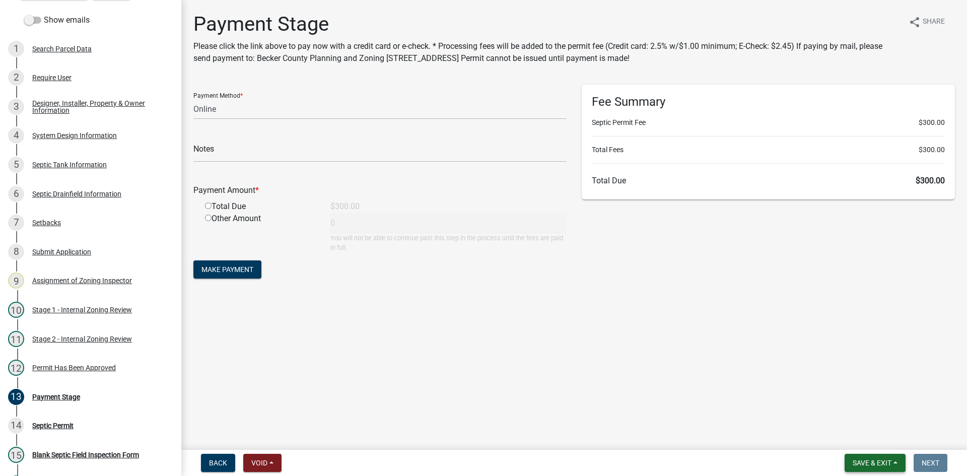
click at [880, 458] on button "Save & Exit" at bounding box center [874, 463] width 61 height 18
click at [865, 437] on button "Save & Exit" at bounding box center [865, 437] width 81 height 24
